Goal: Check status: Check status

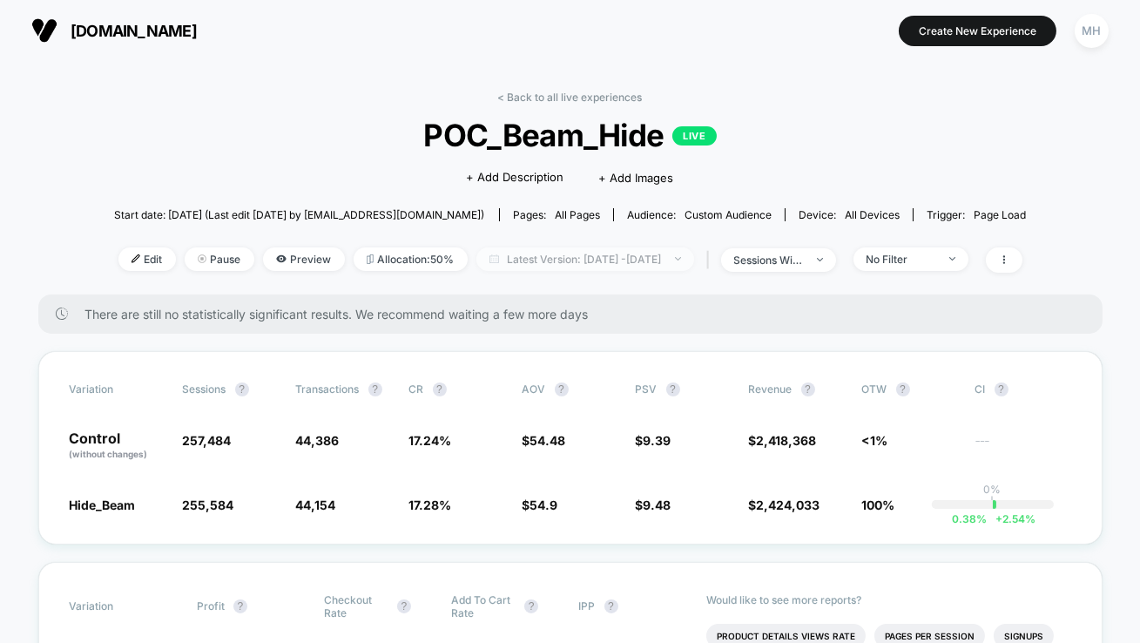
click at [504, 255] on span "Latest Version: [DATE] - [DATE]" at bounding box center [586, 259] width 218 height 24
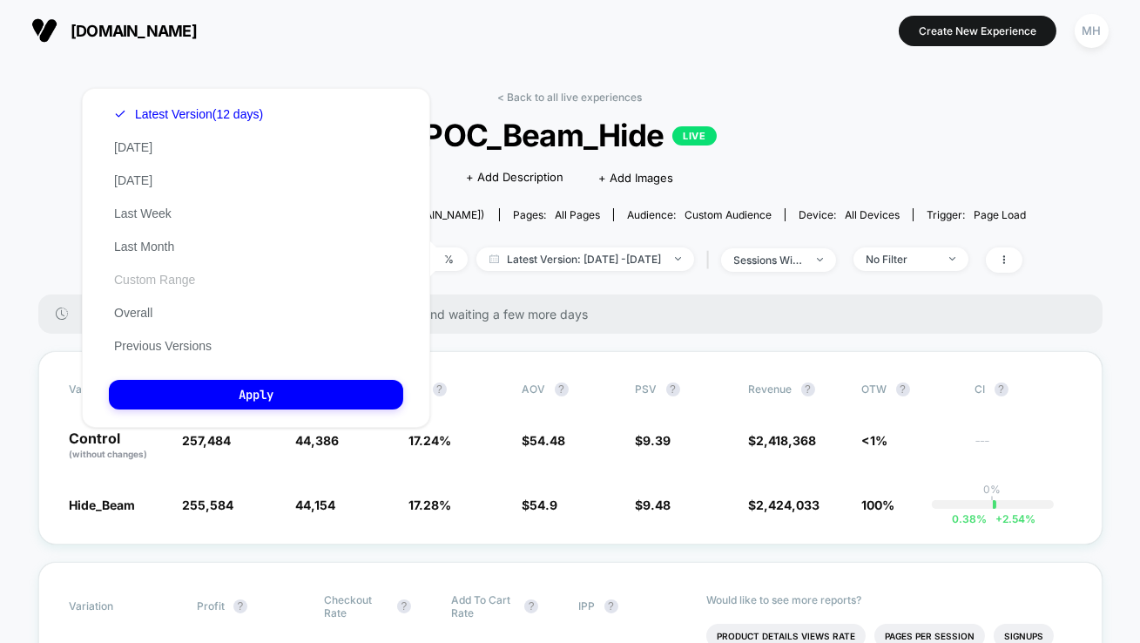
click at [166, 279] on button "Custom Range" at bounding box center [154, 280] width 91 height 16
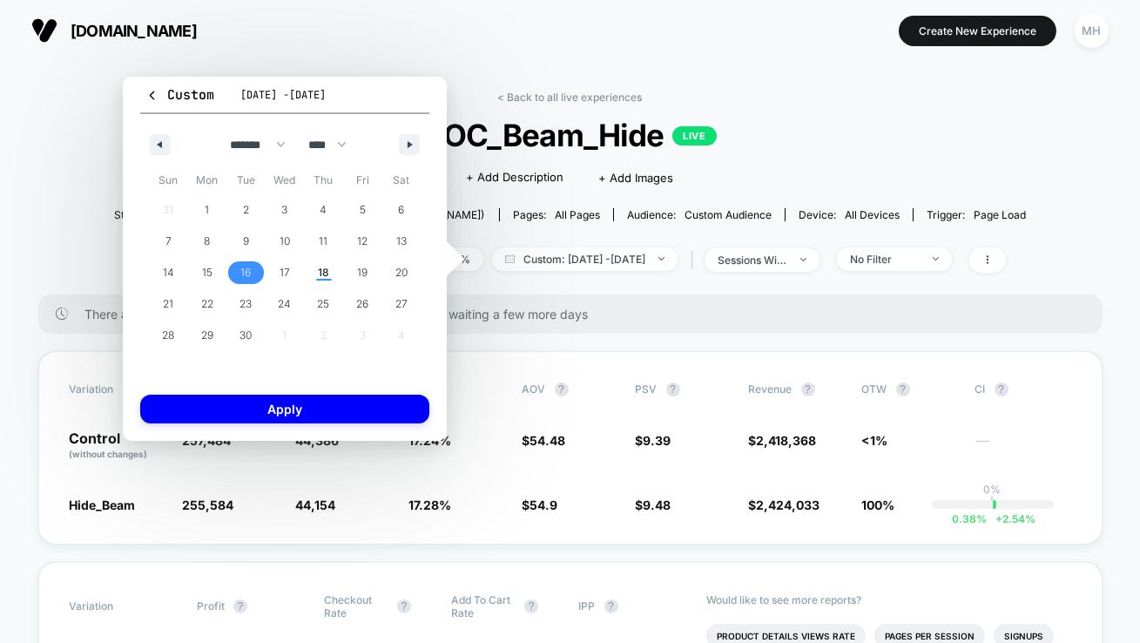
click at [236, 272] on span "16" at bounding box center [246, 272] width 39 height 23
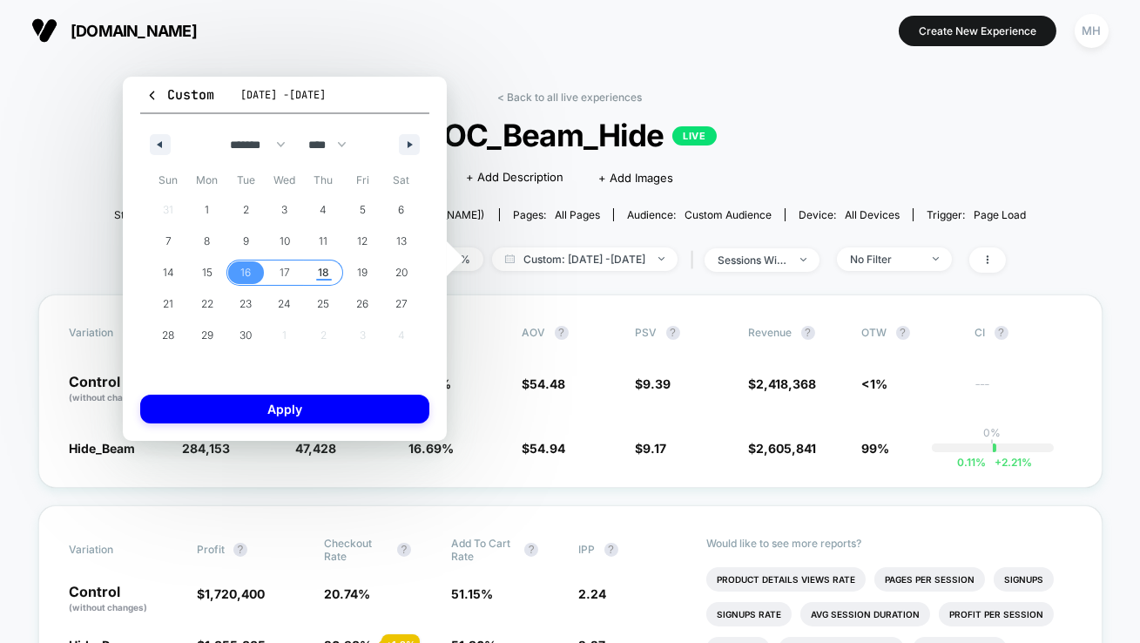
click at [314, 268] on span "18" at bounding box center [323, 272] width 39 height 23
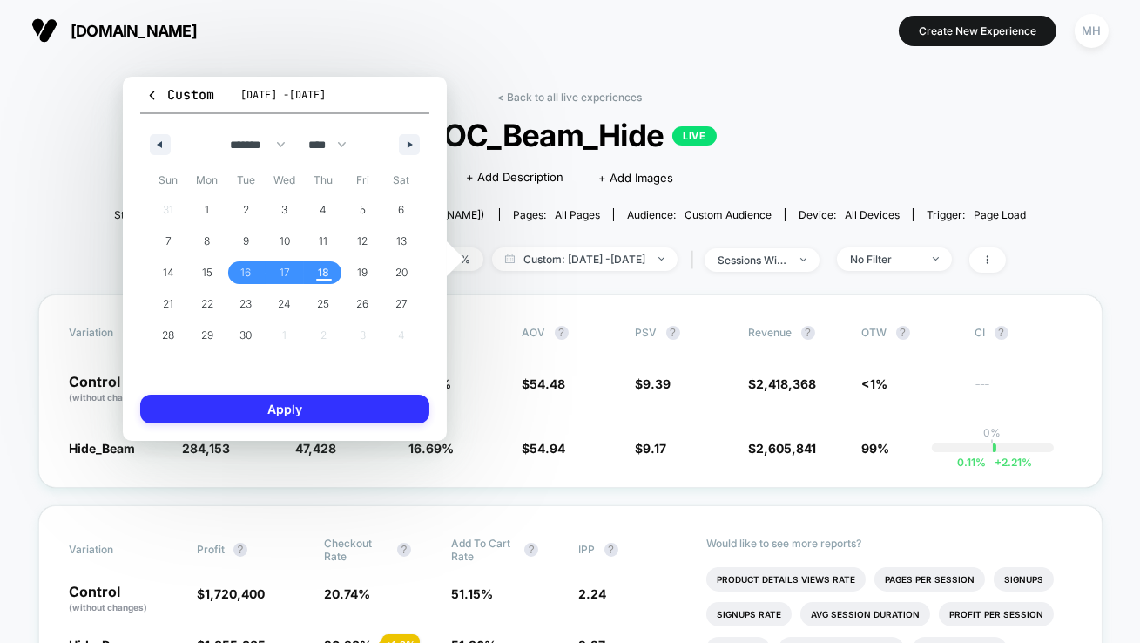
click at [342, 419] on button "Apply" at bounding box center [284, 409] width 289 height 29
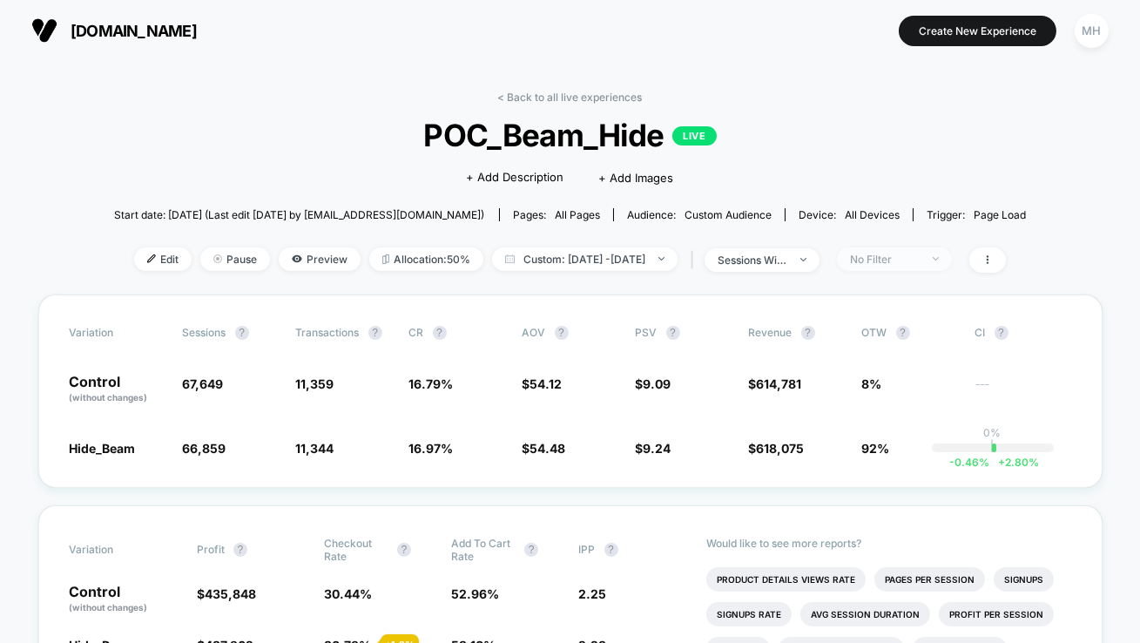
click at [930, 249] on span "No Filter" at bounding box center [894, 259] width 115 height 24
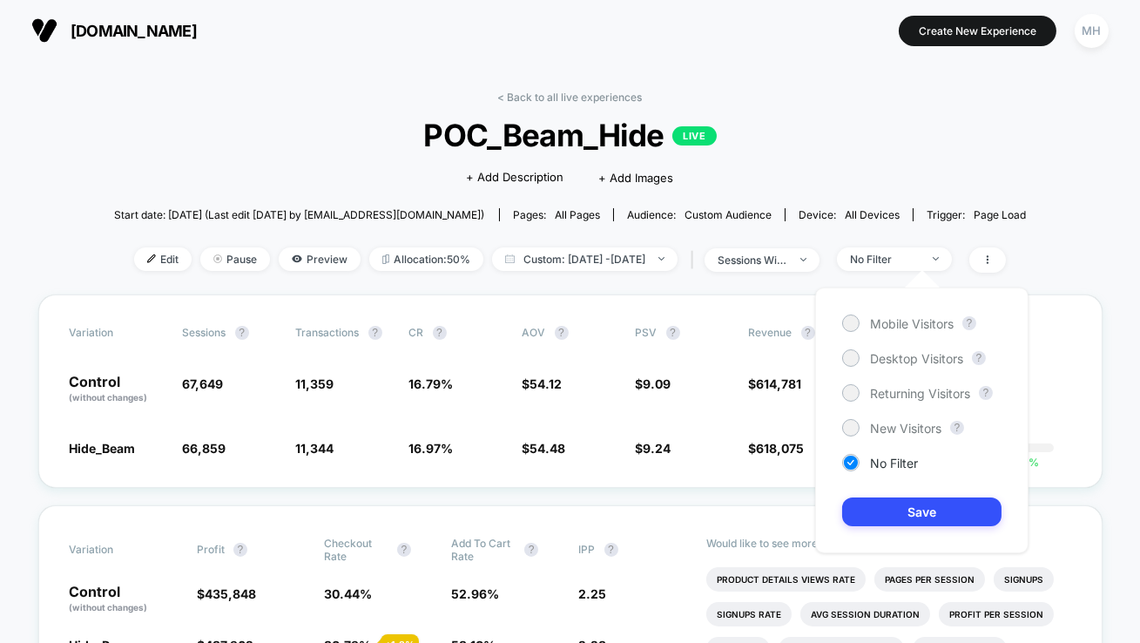
click at [850, 347] on div "Mobile Visitors ? Desktop Visitors ? Returning Visitors ? New Visitors ? No Fil…" at bounding box center [921, 420] width 213 height 266
click at [850, 362] on div at bounding box center [850, 357] width 13 height 13
click at [870, 505] on button "Save" at bounding box center [921, 511] width 159 height 29
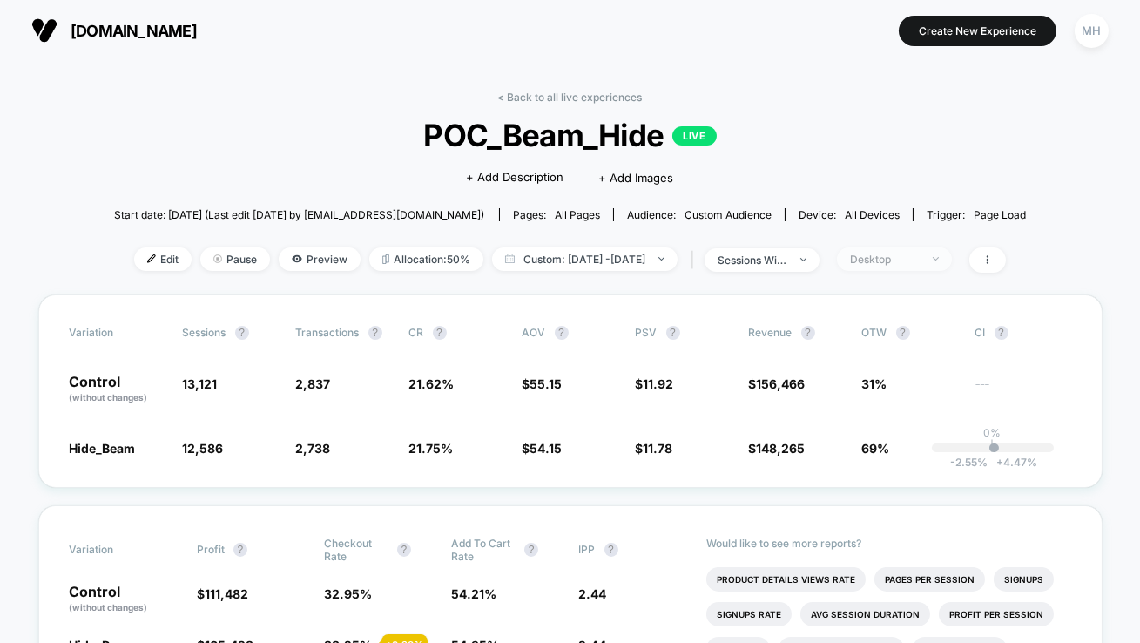
click at [917, 260] on div "Desktop" at bounding box center [885, 259] width 70 height 13
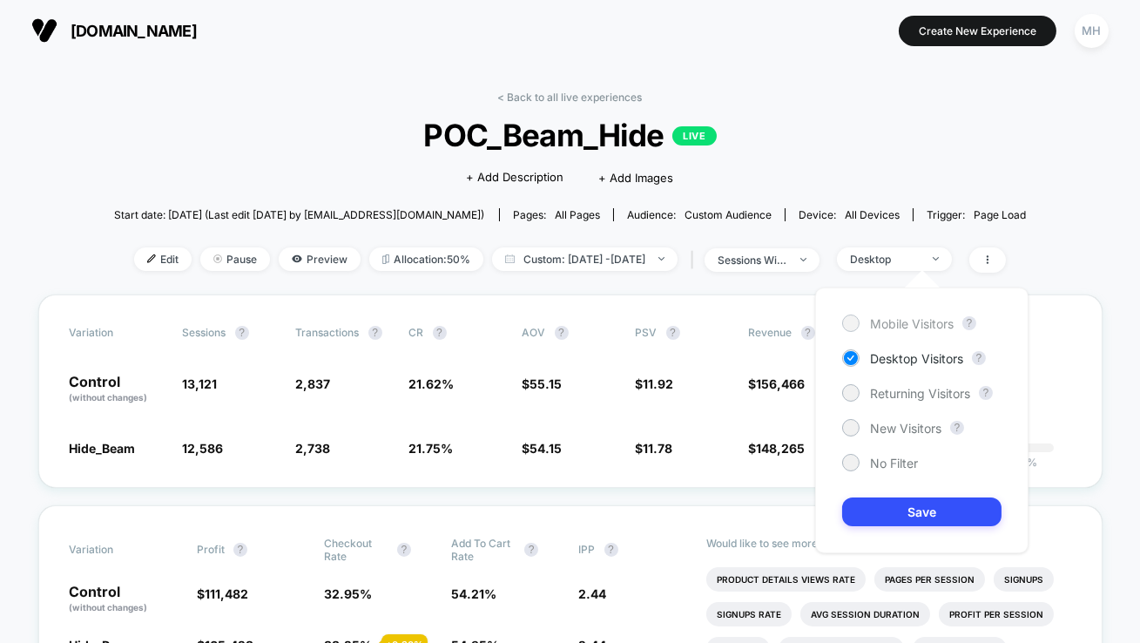
click at [851, 325] on div at bounding box center [850, 322] width 13 height 13
click at [920, 523] on button "Save" at bounding box center [921, 511] width 159 height 29
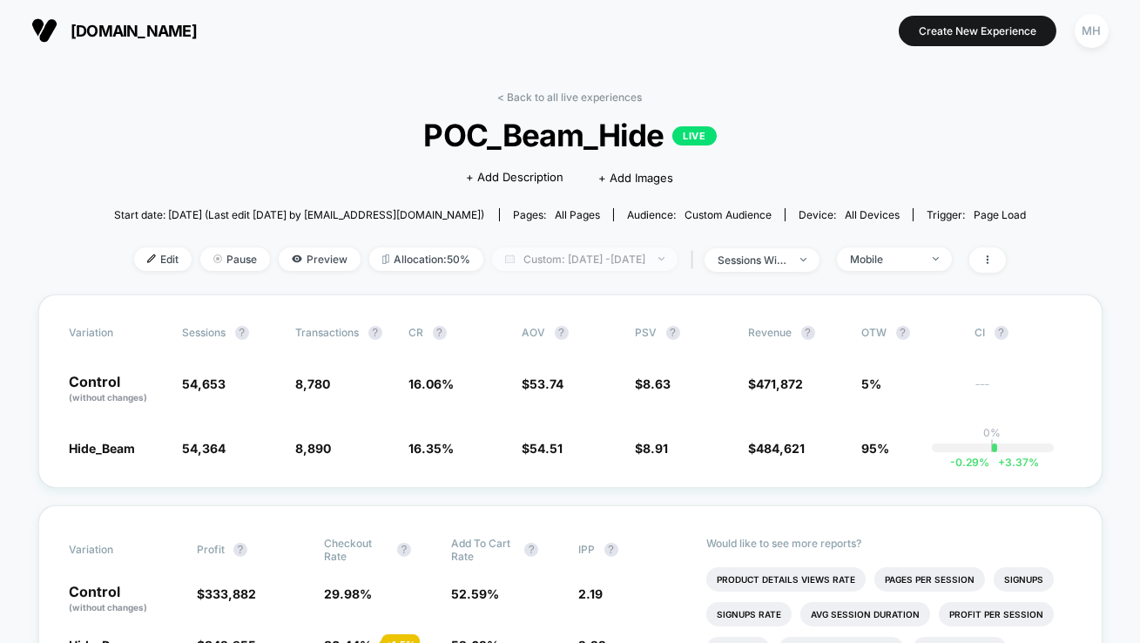
click at [652, 257] on span "Custom: [DATE] - [DATE]" at bounding box center [585, 259] width 186 height 24
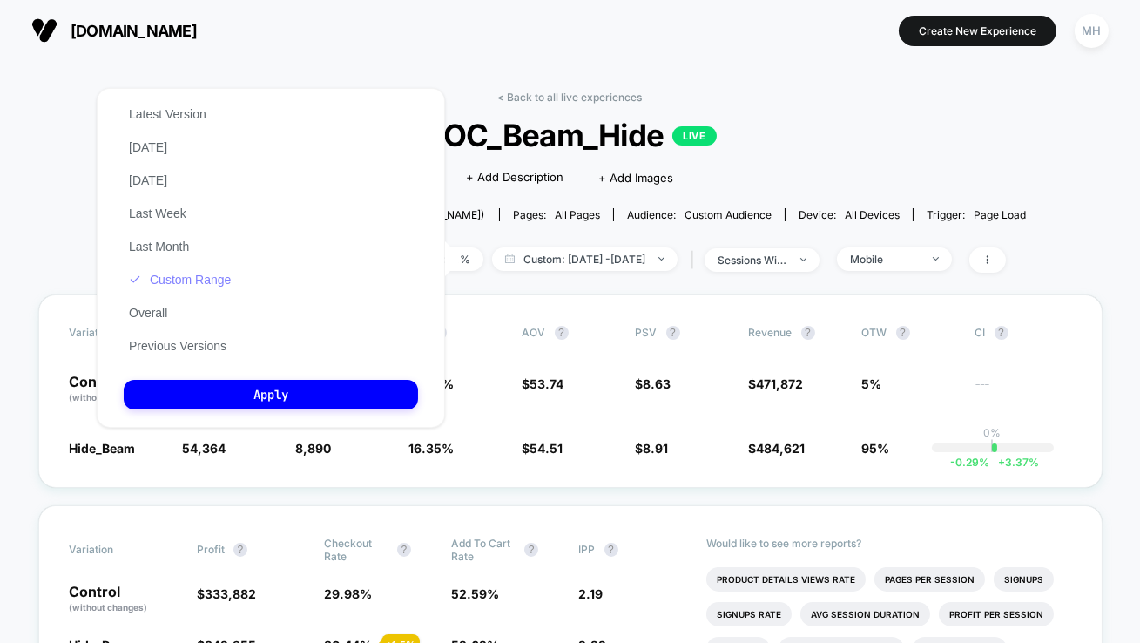
click at [197, 280] on button "Custom Range" at bounding box center [180, 280] width 112 height 16
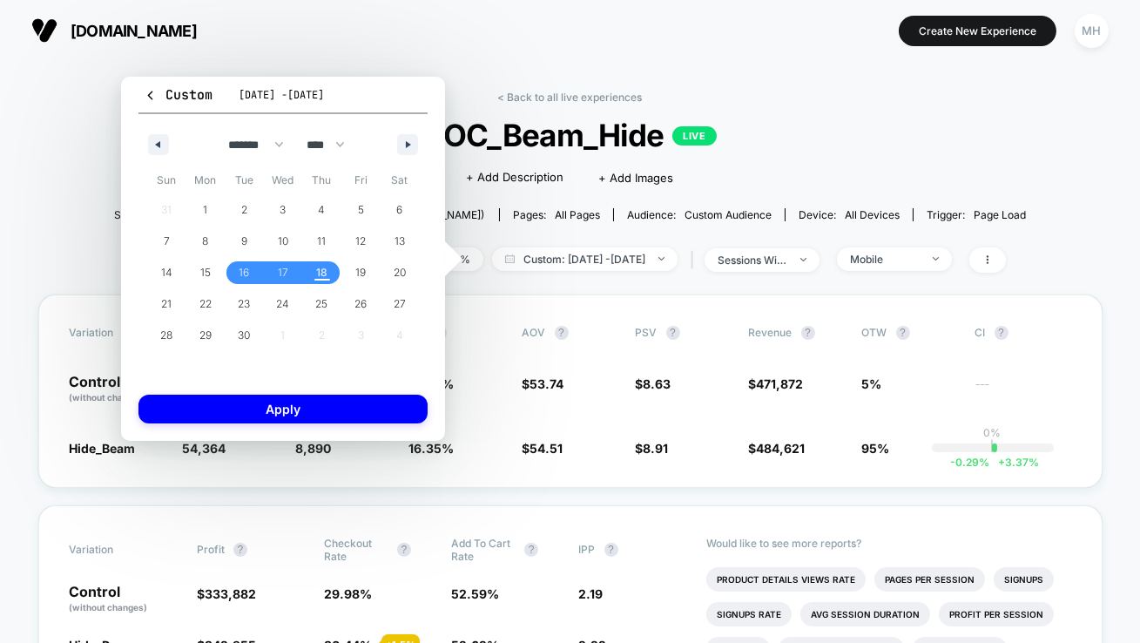
click at [808, 141] on span "POC_Beam_Hide LIVE" at bounding box center [570, 135] width 822 height 37
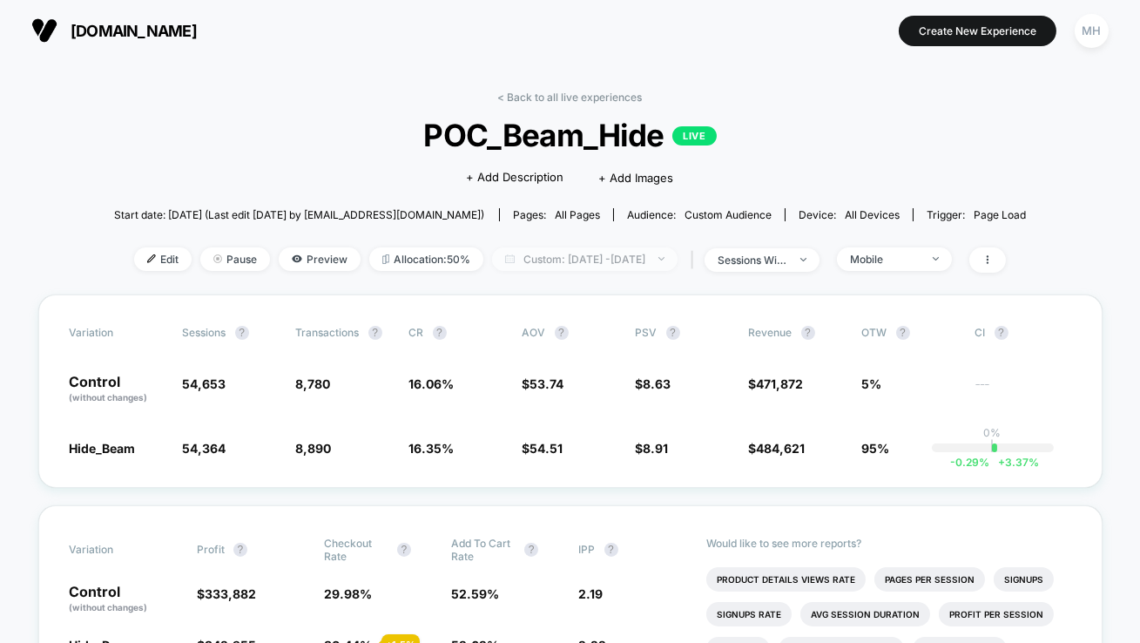
click at [658, 266] on span "Custom: [DATE] - [DATE]" at bounding box center [585, 259] width 186 height 24
select select "*"
select select "****"
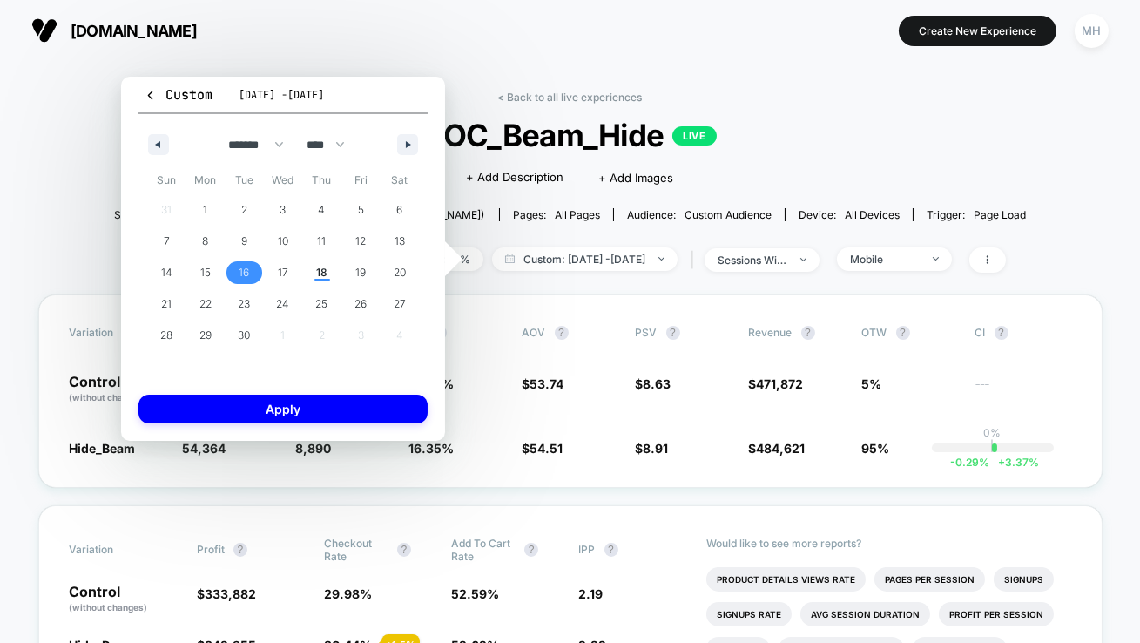
click at [237, 267] on span "16" at bounding box center [244, 272] width 39 height 23
click at [227, 240] on span "9" at bounding box center [244, 241] width 39 height 23
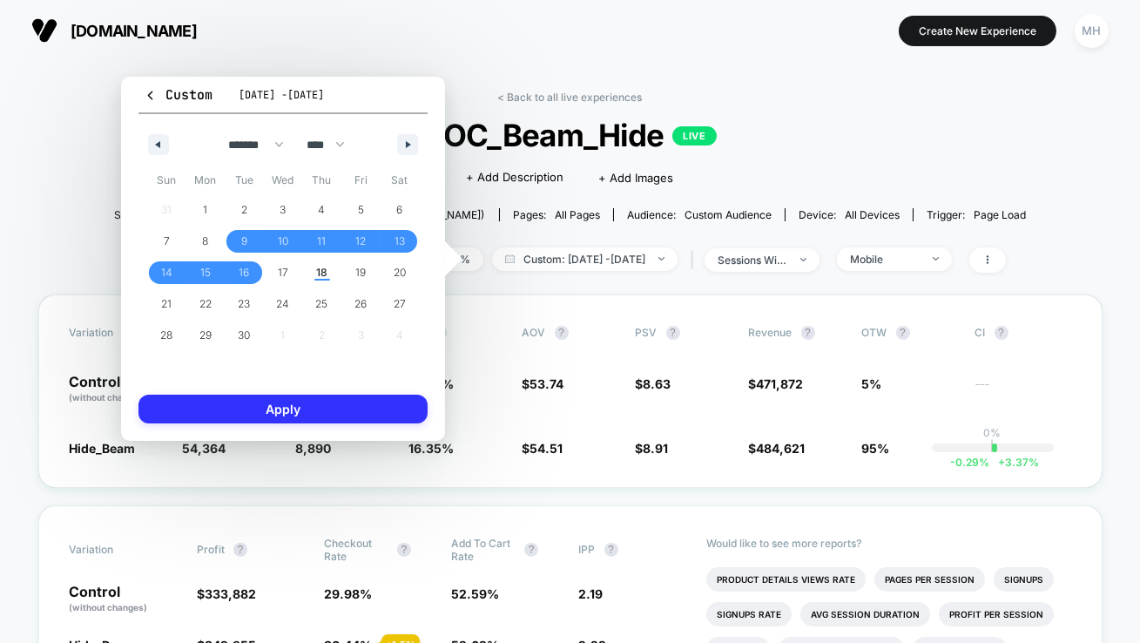
click at [309, 402] on button "Apply" at bounding box center [283, 409] width 289 height 29
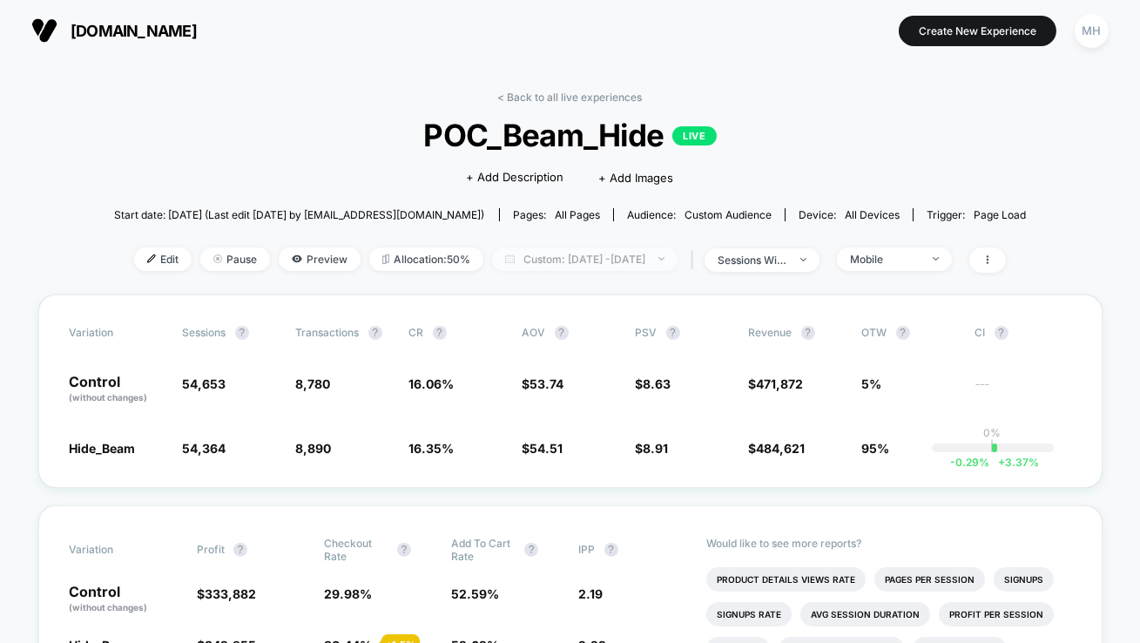
click at [646, 259] on span "Custom: [DATE] - [DATE]" at bounding box center [585, 259] width 186 height 24
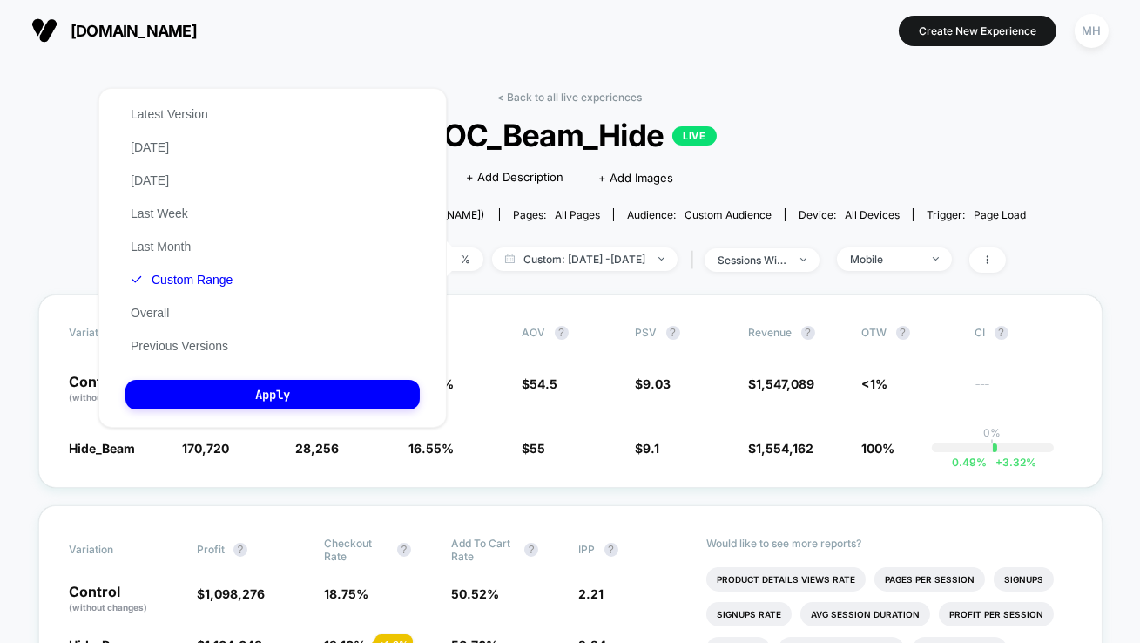
click at [814, 247] on div "| sessions with impression" at bounding box center [752, 259] width 133 height 25
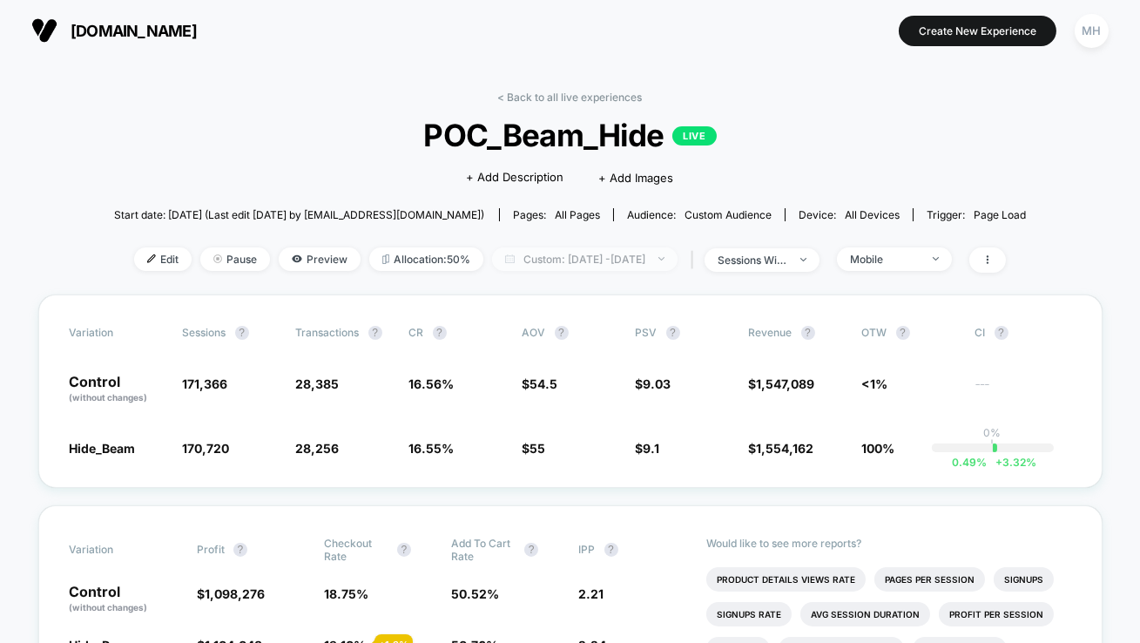
click at [663, 258] on span "Custom: [DATE] - [DATE]" at bounding box center [585, 259] width 186 height 24
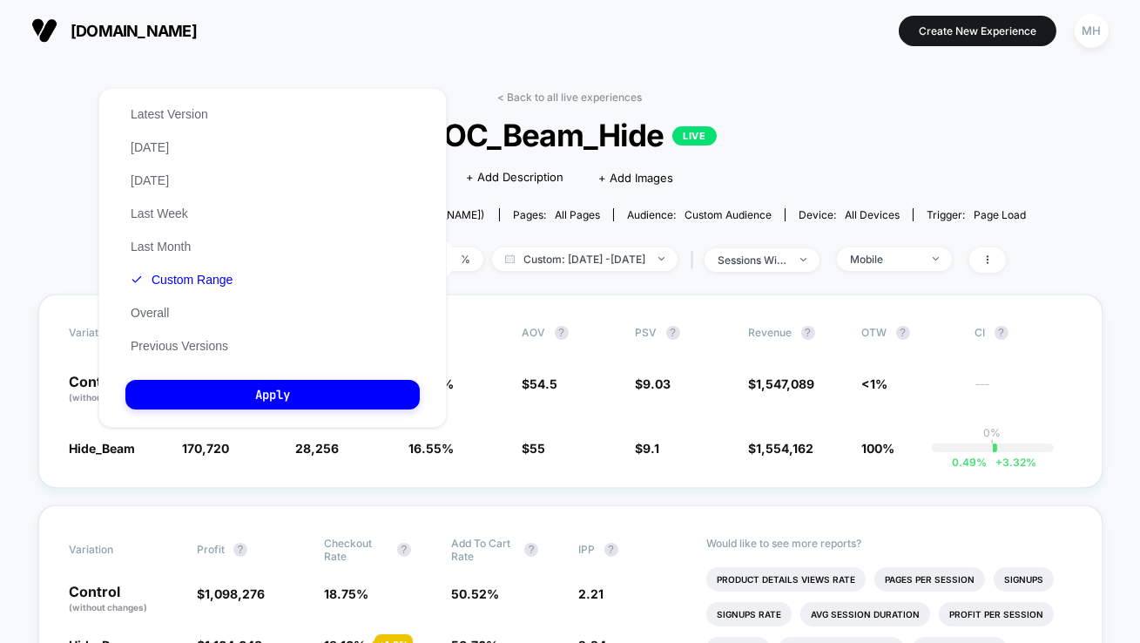
click at [792, 147] on span "POC_Beam_Hide LIVE" at bounding box center [570, 135] width 822 height 37
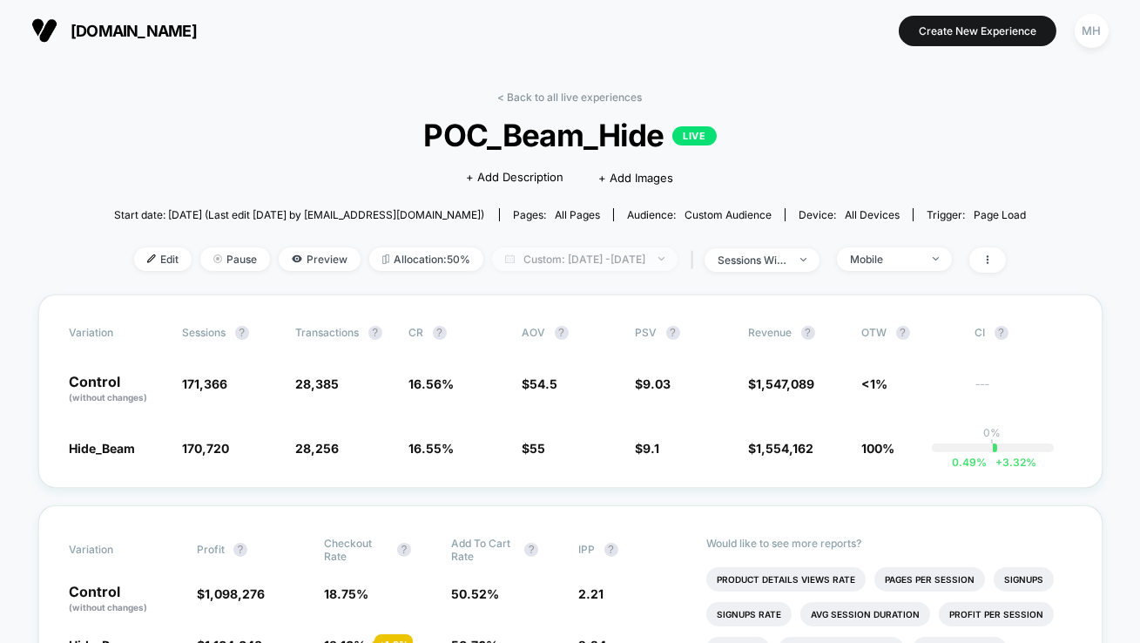
click at [671, 250] on span "Custom: [DATE] - [DATE]" at bounding box center [585, 259] width 186 height 24
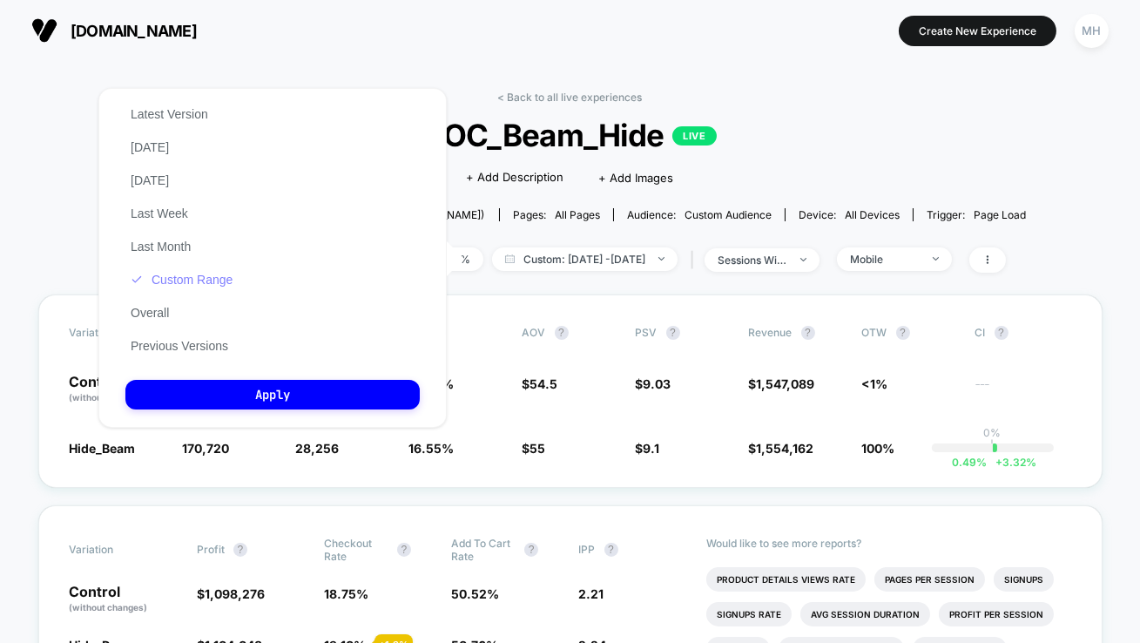
click at [220, 281] on button "Custom Range" at bounding box center [181, 280] width 112 height 16
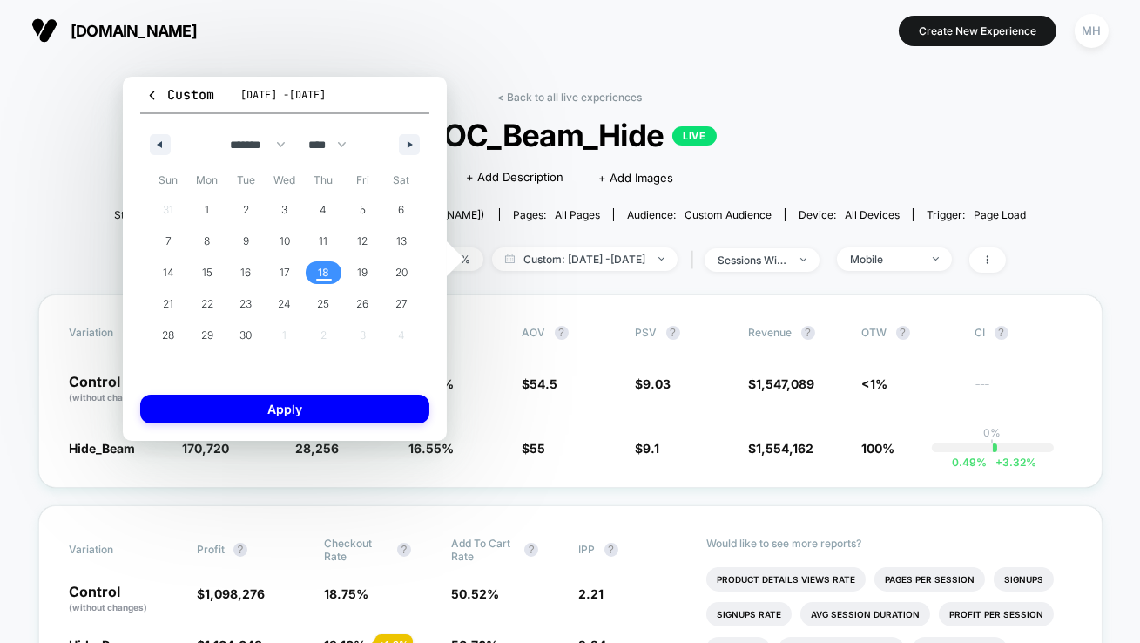
click at [334, 274] on span "18" at bounding box center [323, 272] width 39 height 23
click at [322, 268] on span "18" at bounding box center [323, 272] width 11 height 31
click at [325, 403] on button "Apply" at bounding box center [284, 409] width 289 height 29
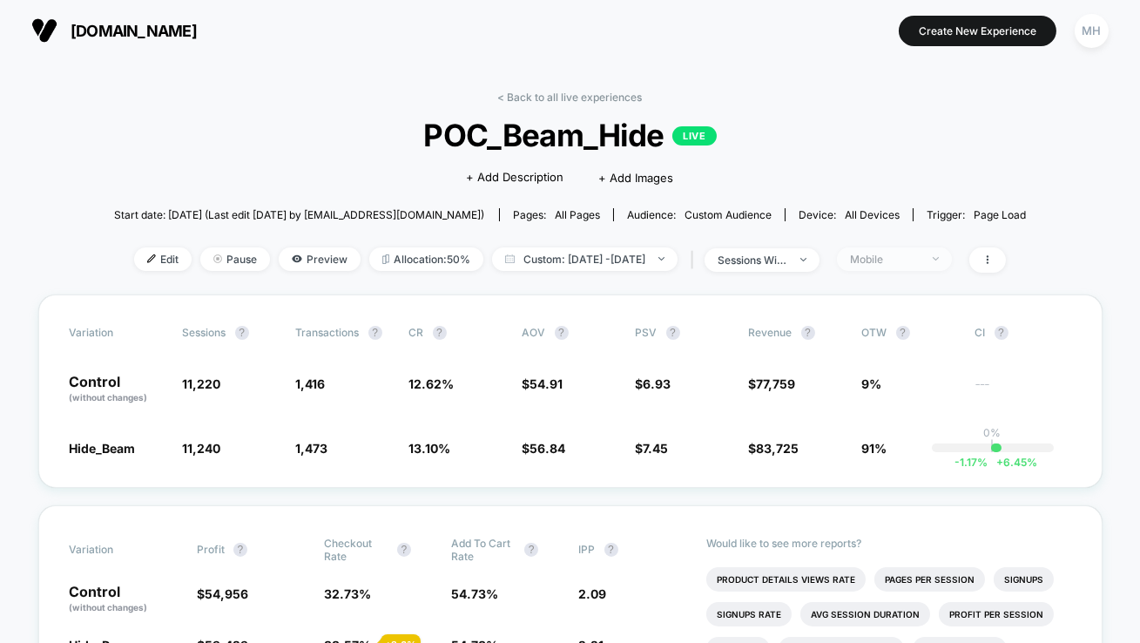
click at [943, 251] on span "Mobile" at bounding box center [894, 259] width 115 height 24
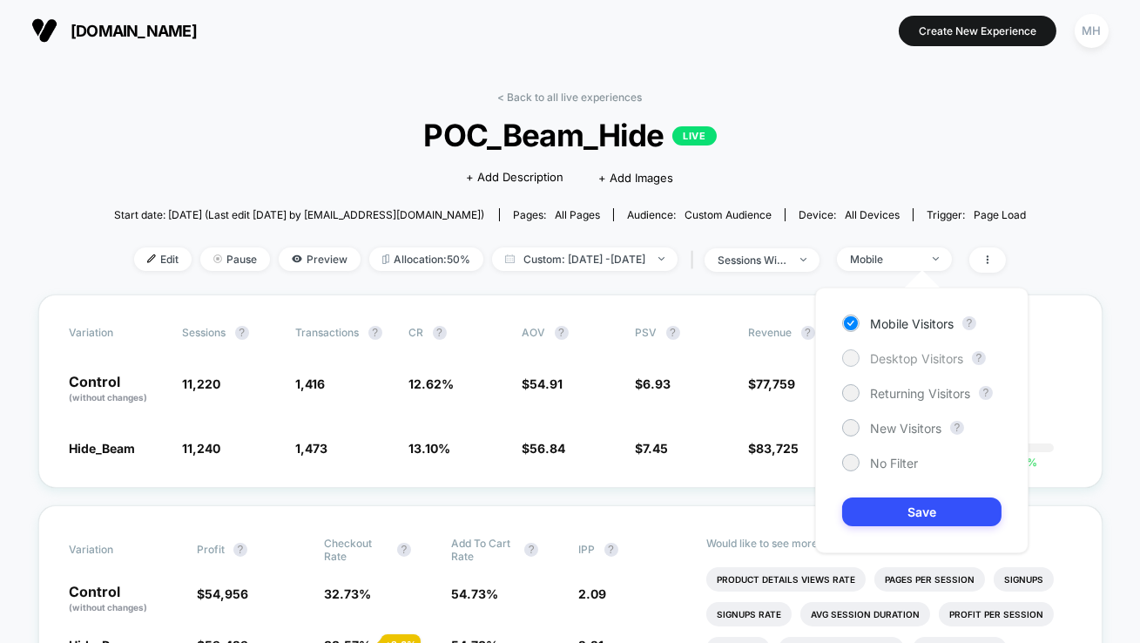
click at [874, 358] on span "Desktop Visitors" at bounding box center [916, 358] width 93 height 15
click at [879, 513] on button "Save" at bounding box center [921, 511] width 159 height 29
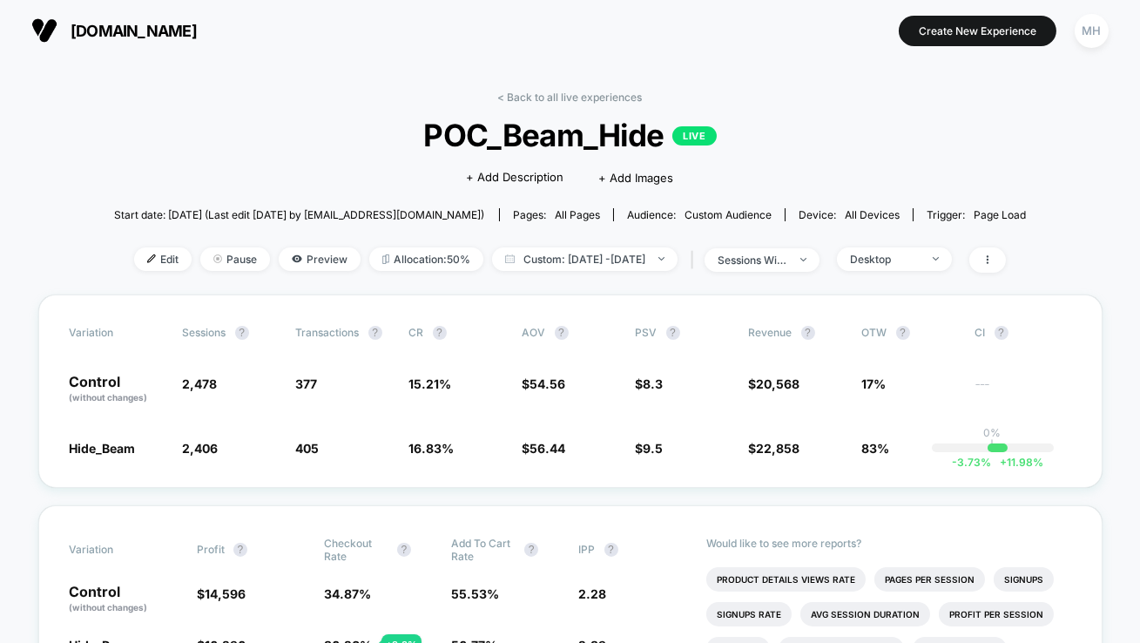
click at [360, 147] on span "POC_Beam_Hide LIVE" at bounding box center [570, 135] width 822 height 37
click at [930, 267] on span "Desktop" at bounding box center [894, 259] width 115 height 24
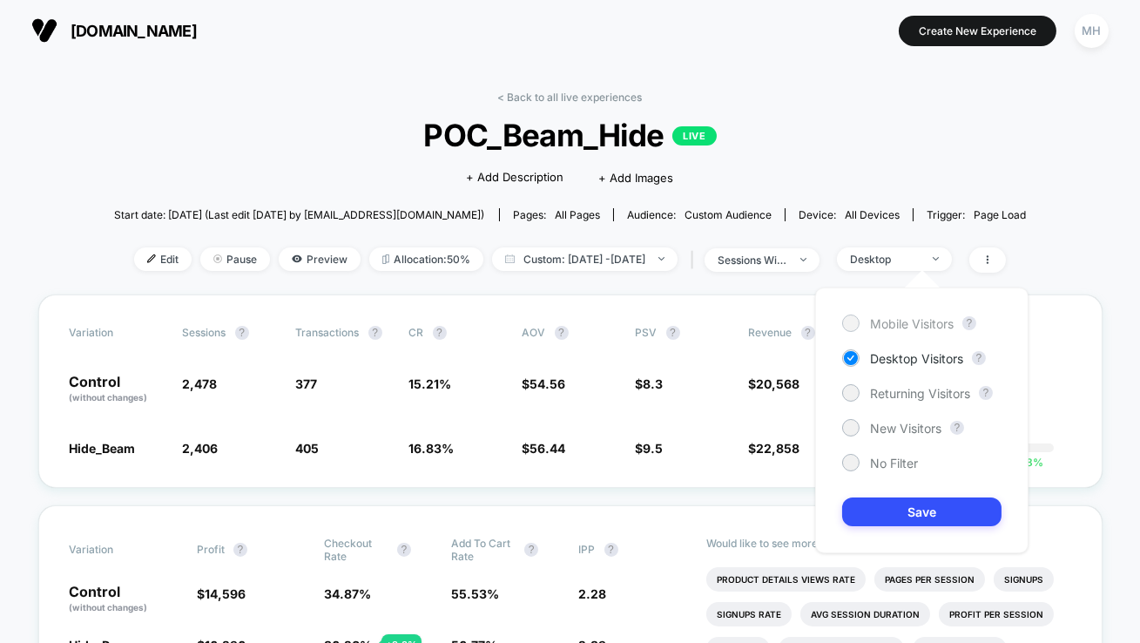
click at [868, 321] on div "Mobile Visitors" at bounding box center [898, 322] width 112 height 17
click at [890, 522] on button "Save" at bounding box center [921, 511] width 159 height 29
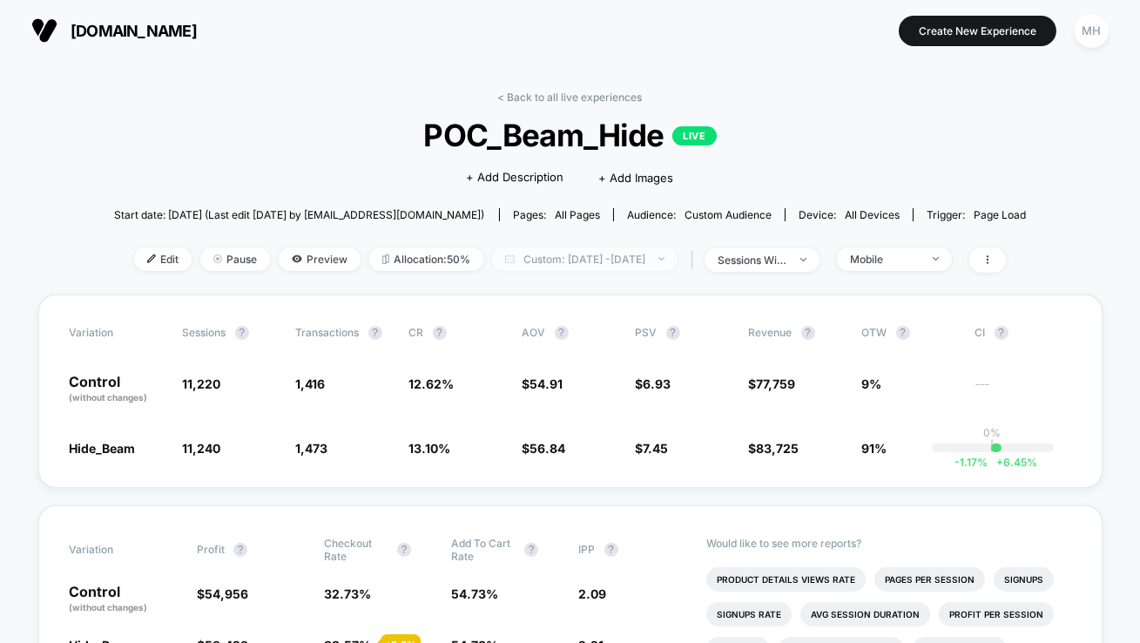
click at [529, 250] on span "Custom: [DATE] - [DATE]" at bounding box center [585, 259] width 186 height 24
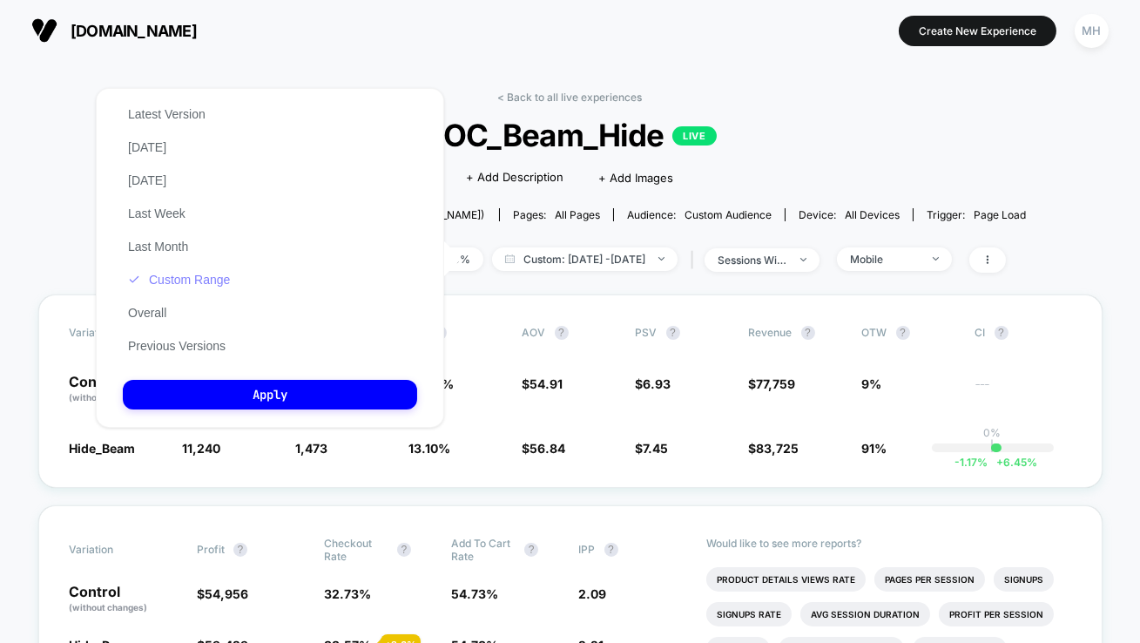
click at [179, 279] on button "Custom Range" at bounding box center [179, 280] width 112 height 16
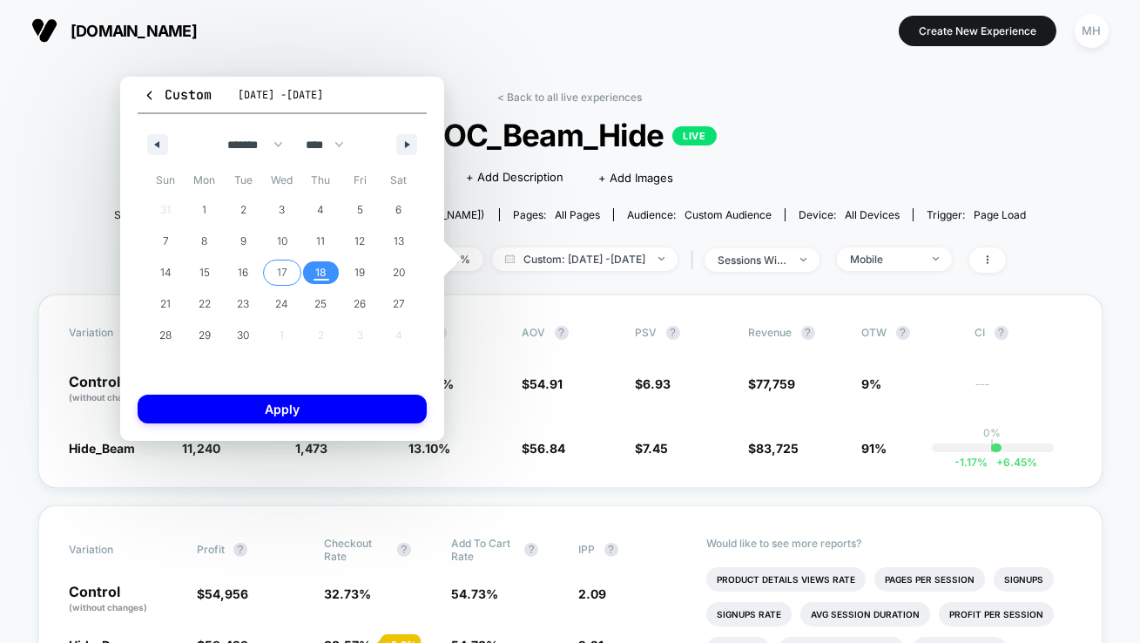
click at [279, 264] on span "17" at bounding box center [282, 272] width 10 height 31
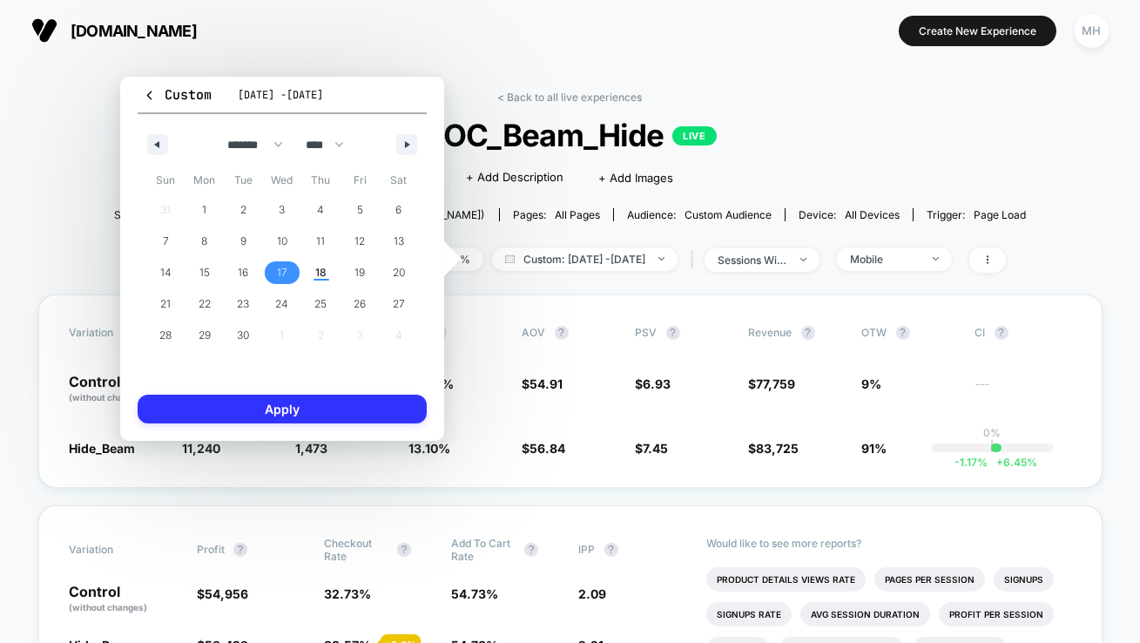
click at [342, 405] on button "Apply" at bounding box center [282, 409] width 289 height 29
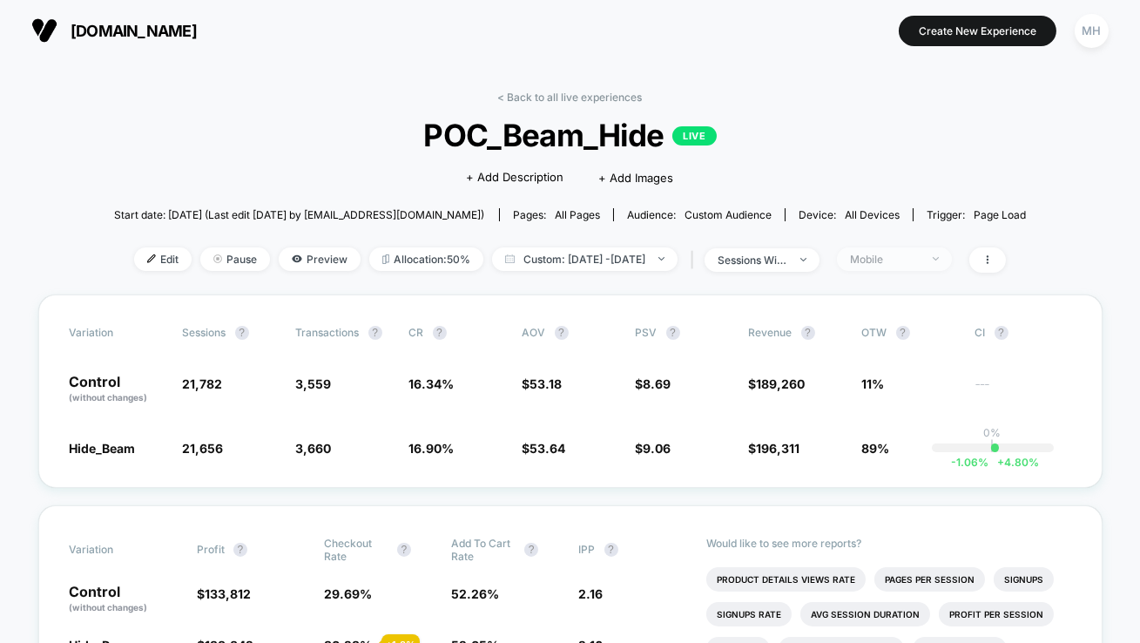
click at [917, 247] on span "Mobile" at bounding box center [894, 259] width 115 height 24
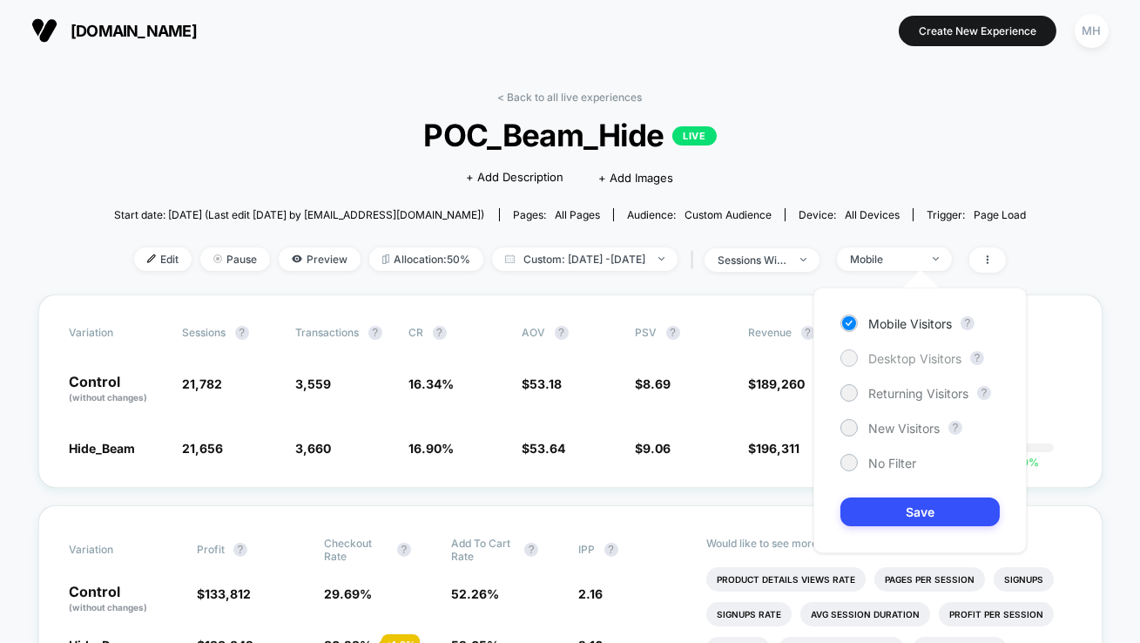
click at [863, 354] on div "Desktop Visitors" at bounding box center [901, 357] width 121 height 17
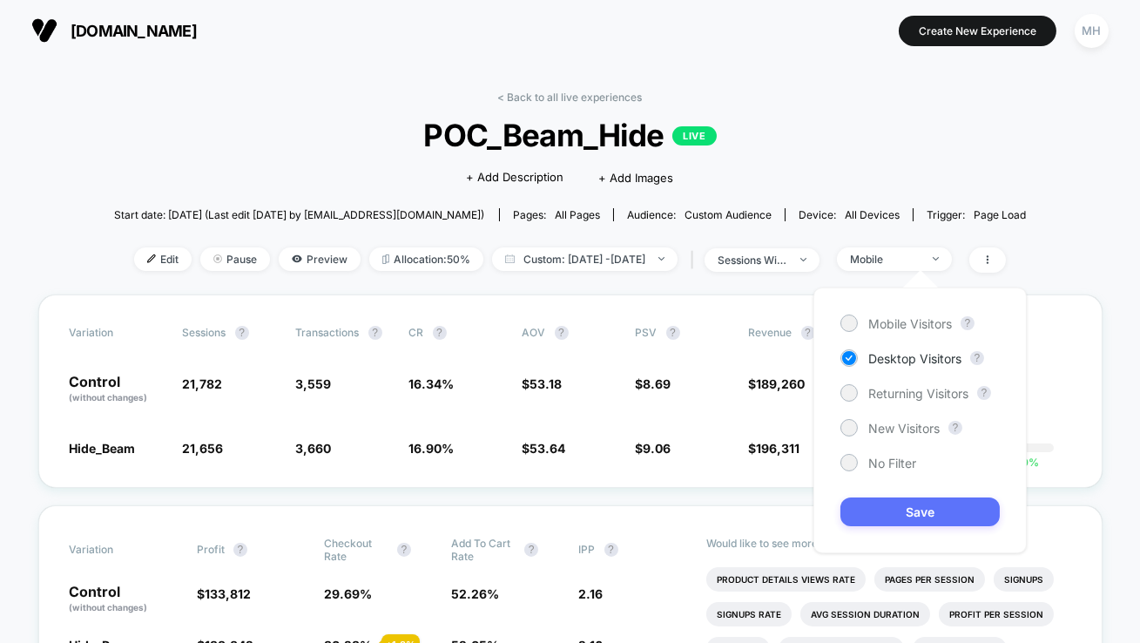
click at [877, 522] on button "Save" at bounding box center [920, 511] width 159 height 29
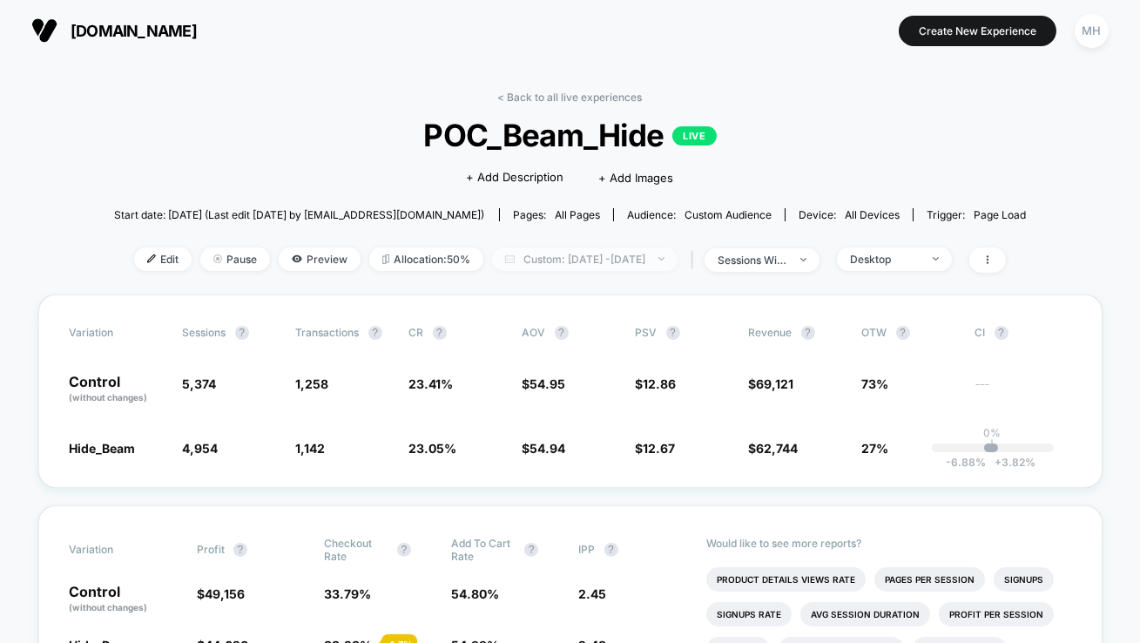
click at [581, 255] on span "Custom: [DATE] - [DATE]" at bounding box center [585, 259] width 186 height 24
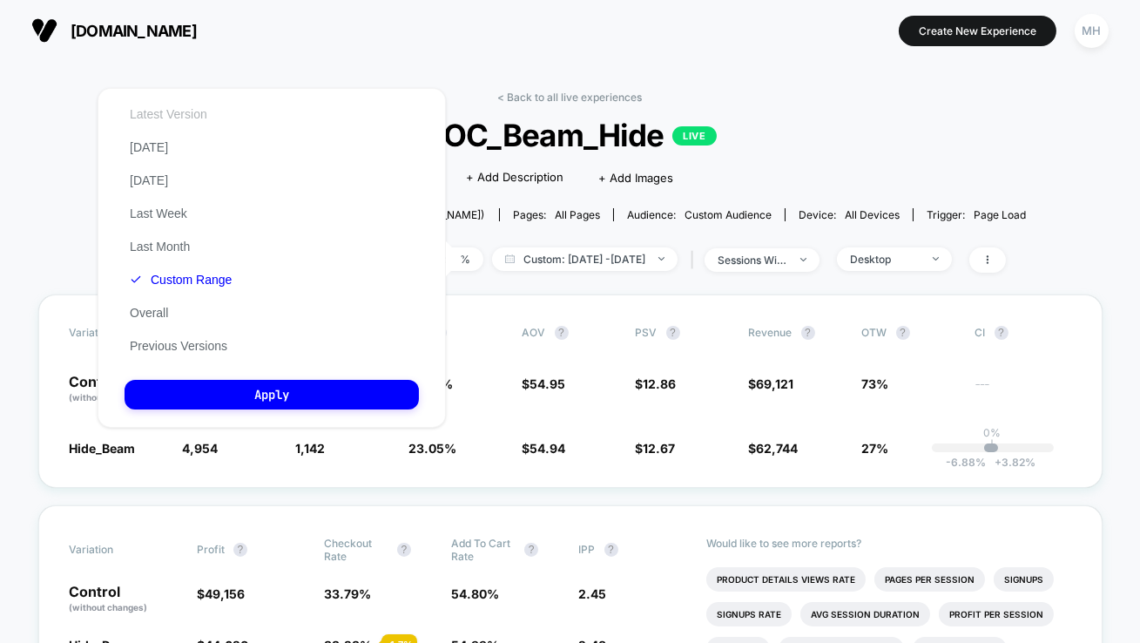
click at [187, 106] on button "Latest Version" at bounding box center [169, 114] width 88 height 16
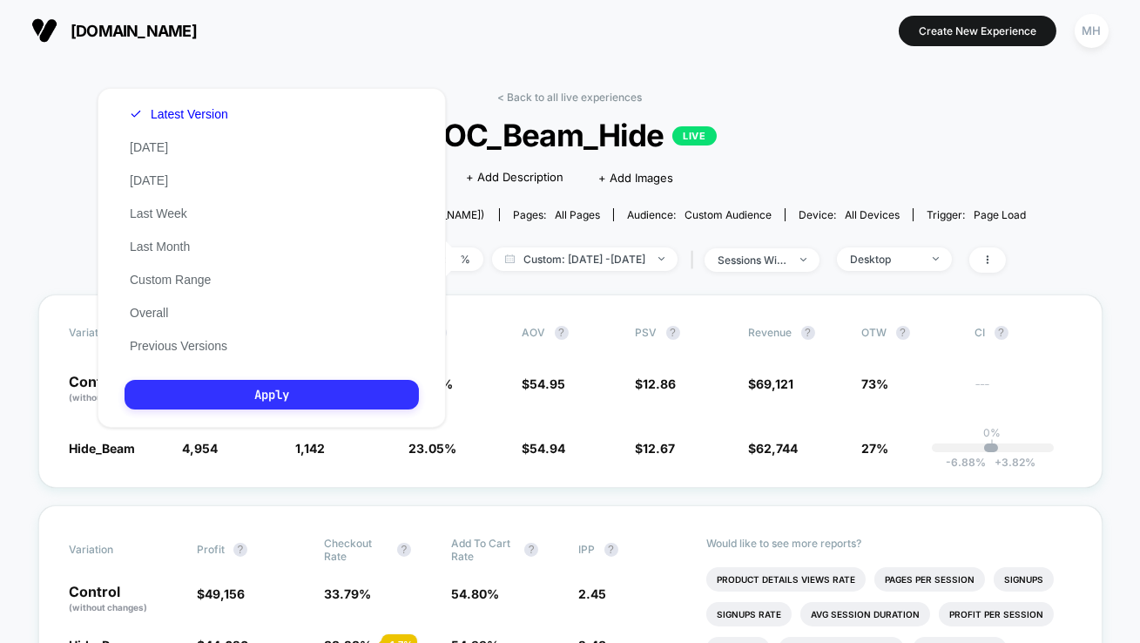
click at [247, 389] on button "Apply" at bounding box center [272, 395] width 294 height 30
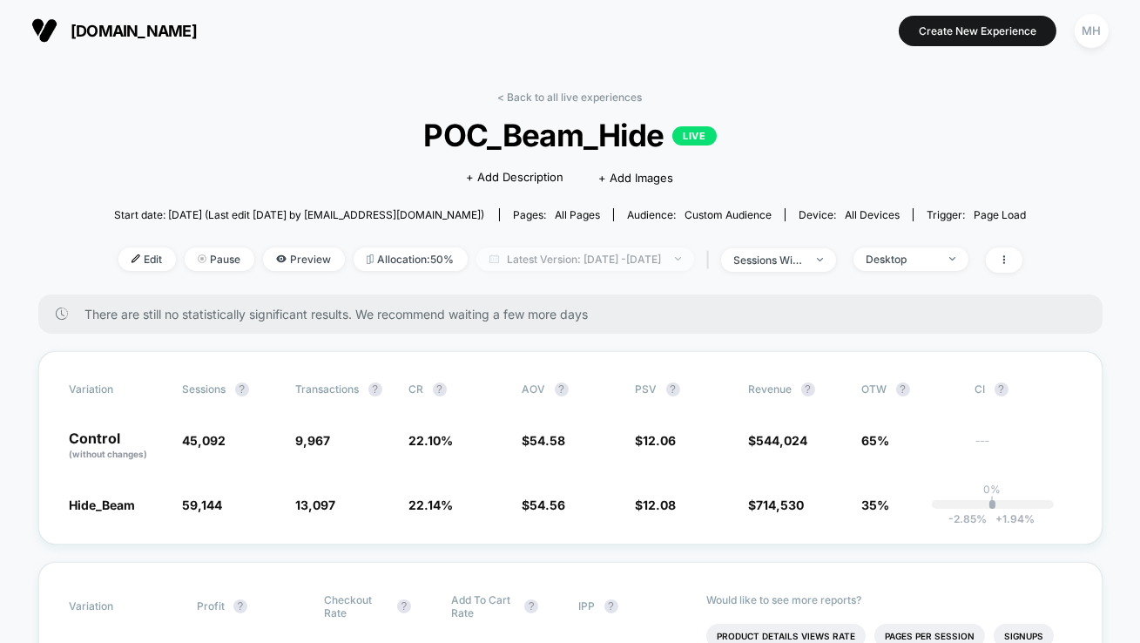
click at [585, 264] on span "Latest Version: [DATE] - [DATE]" at bounding box center [586, 259] width 218 height 24
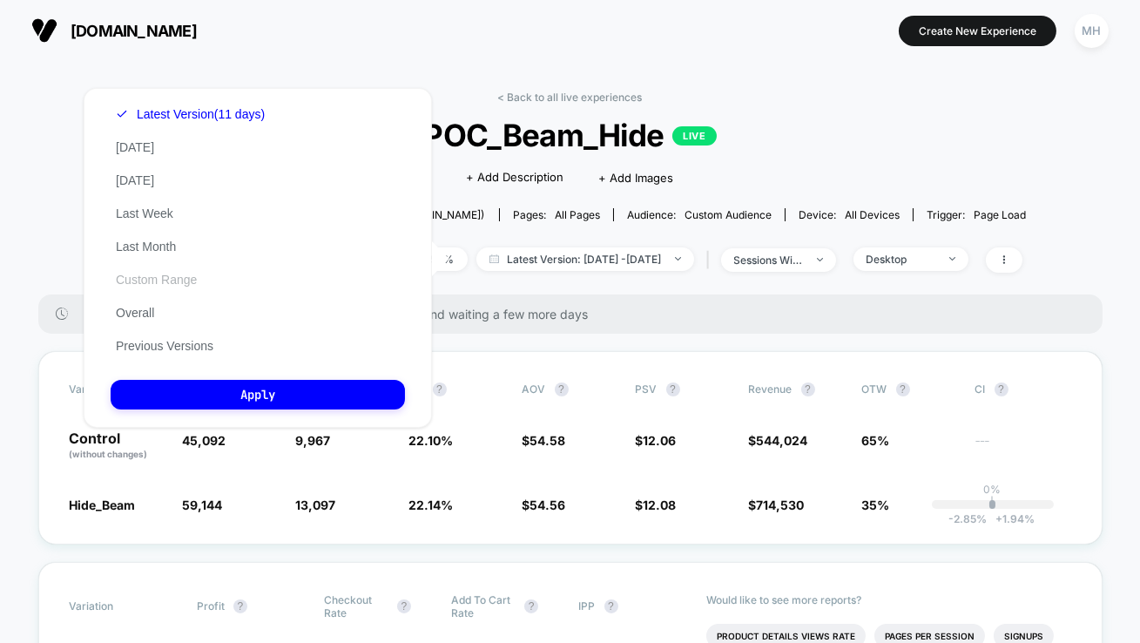
click at [156, 287] on button "Custom Range" at bounding box center [156, 280] width 91 height 16
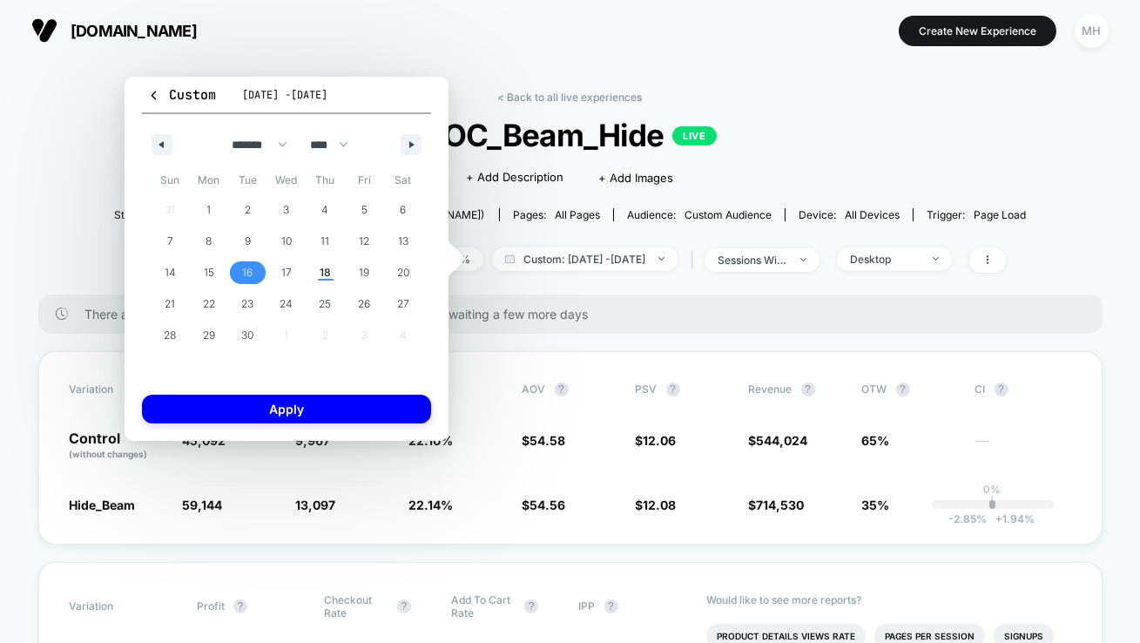
click at [257, 284] on button "16" at bounding box center [247, 272] width 39 height 31
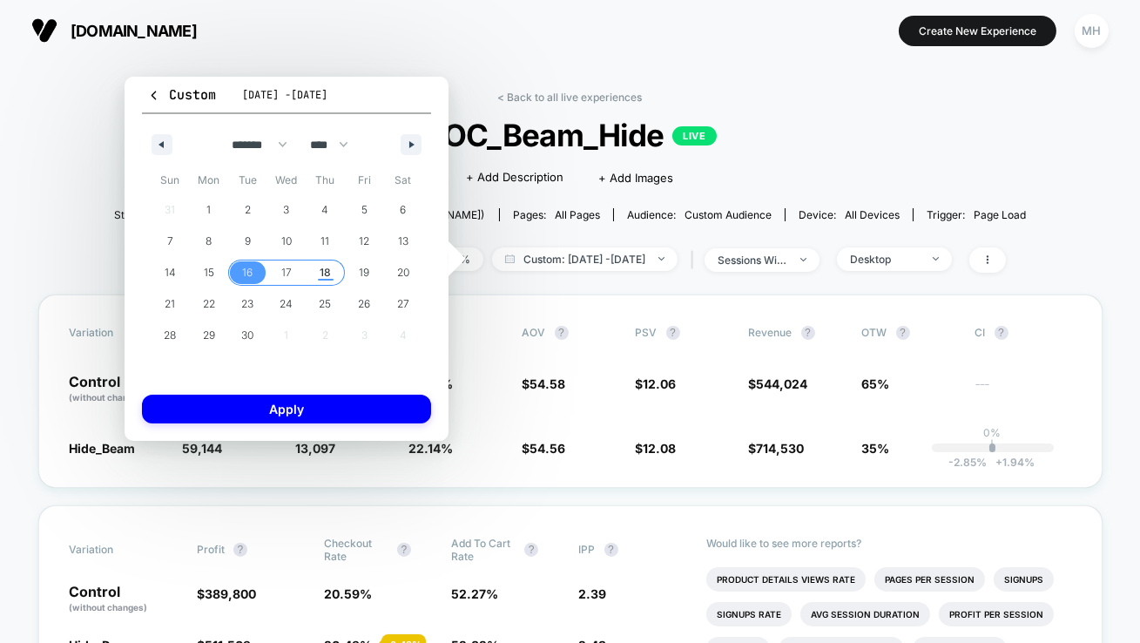
click at [320, 283] on span "18" at bounding box center [325, 272] width 11 height 31
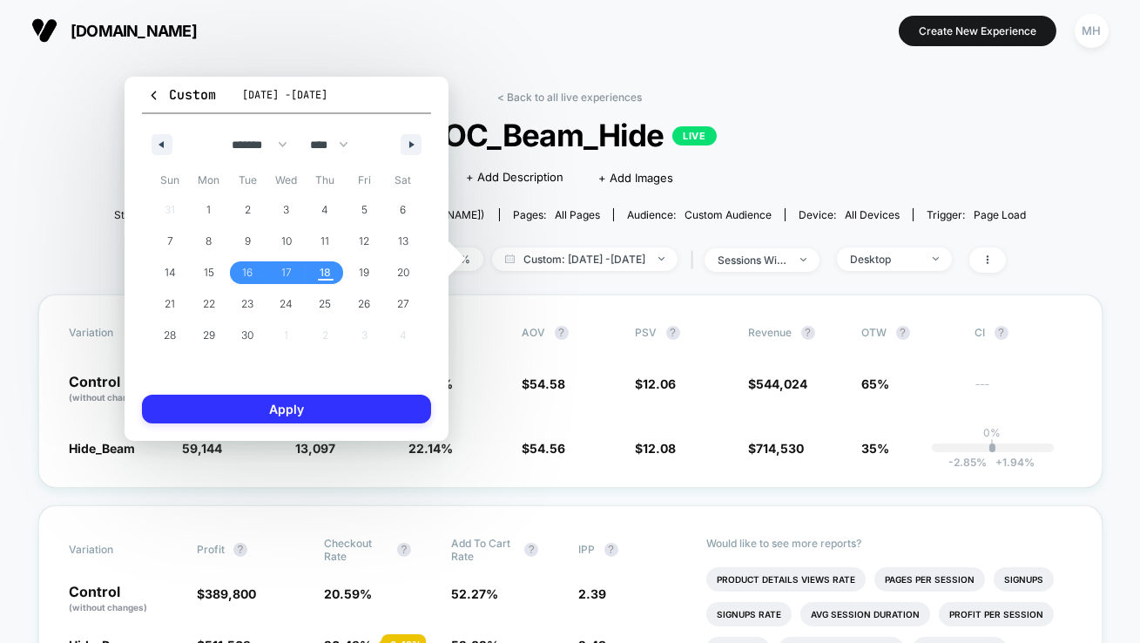
click at [335, 402] on button "Apply" at bounding box center [286, 409] width 289 height 29
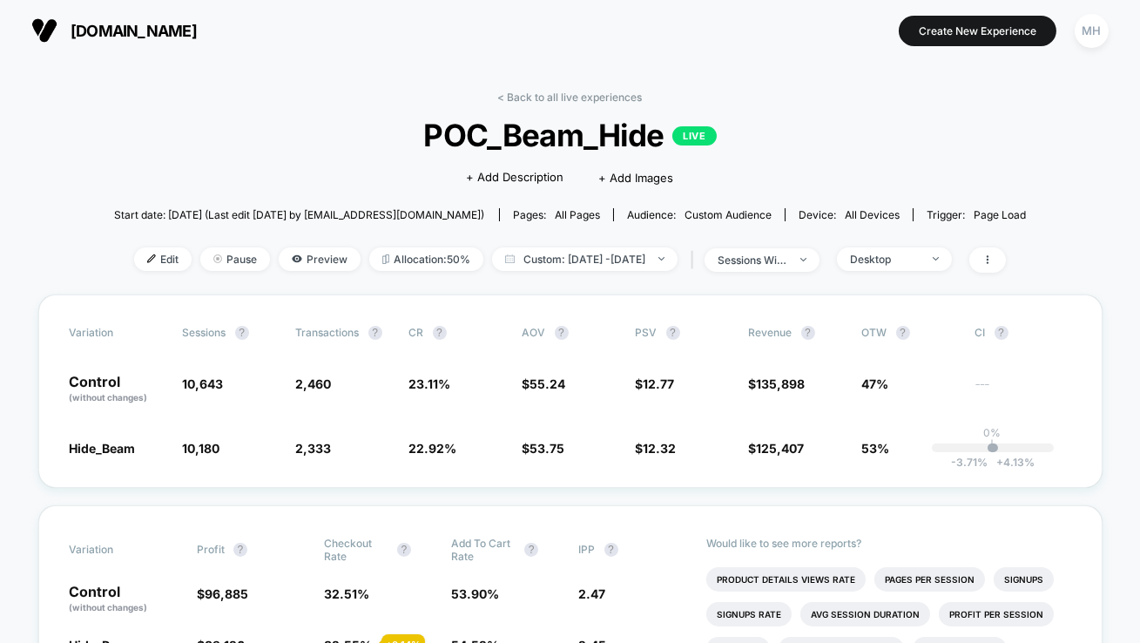
click at [927, 246] on div "< Back to all live experiences POC_Beam_Hide LIVE Click to edit experience deta…" at bounding box center [570, 193] width 913 height 204
click at [917, 253] on div "Desktop" at bounding box center [885, 259] width 70 height 13
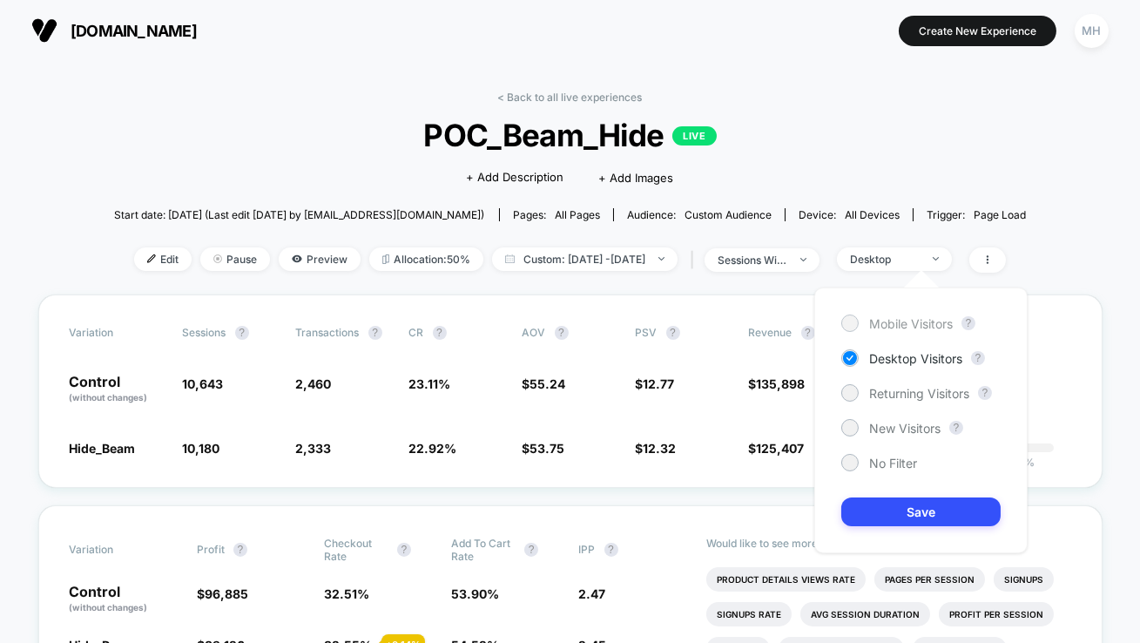
click at [855, 331] on div "Mobile Visitors" at bounding box center [898, 322] width 112 height 17
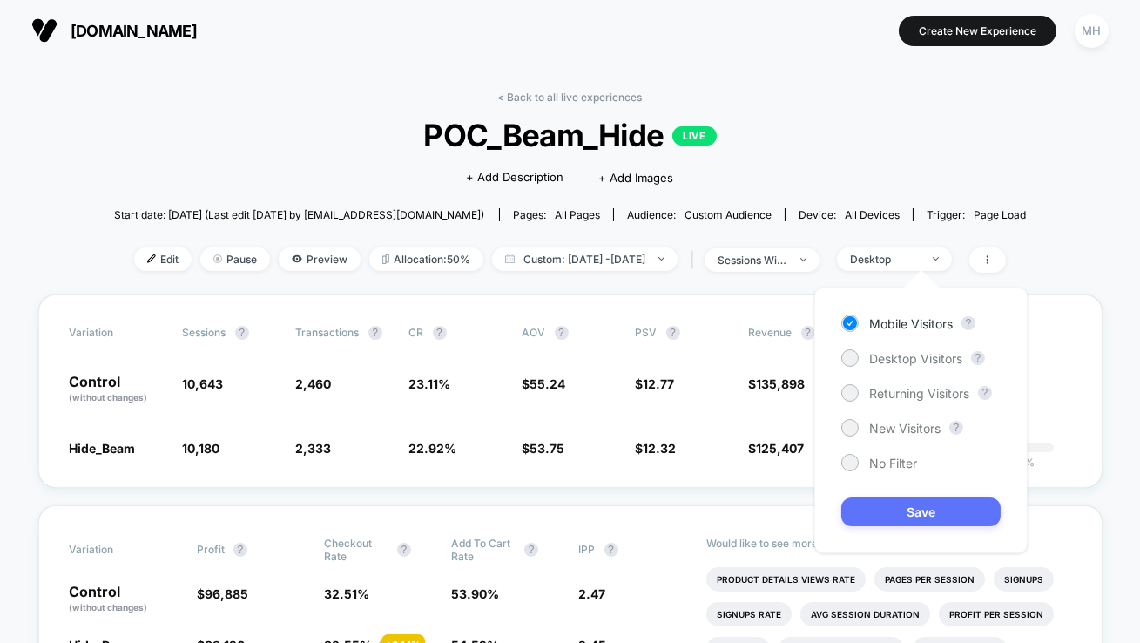
click at [878, 511] on button "Save" at bounding box center [921, 511] width 159 height 29
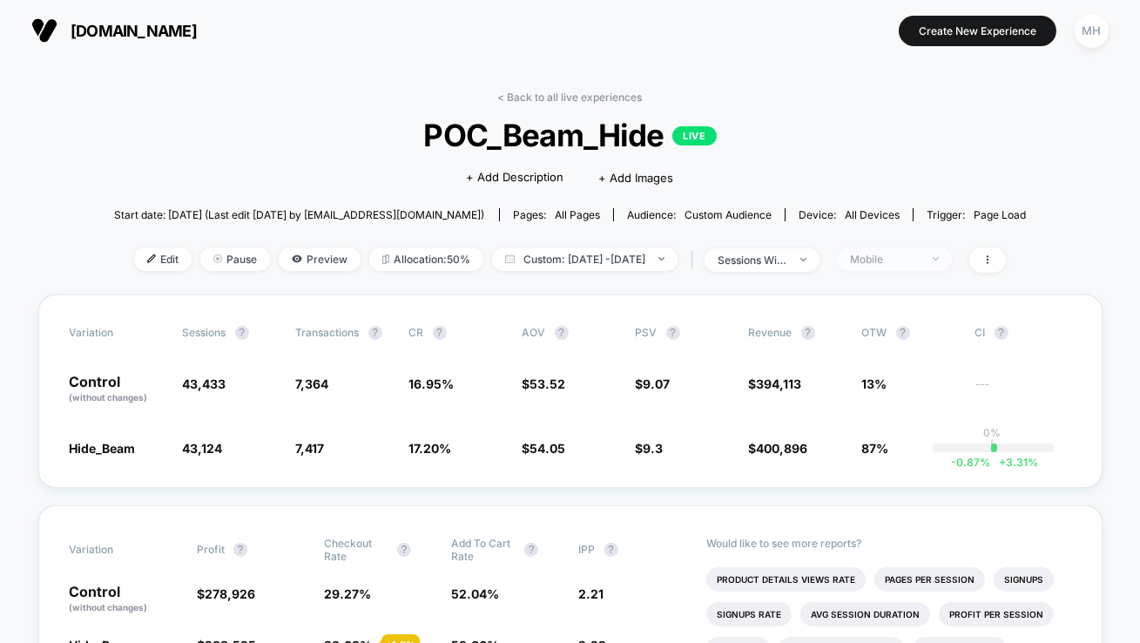
click at [920, 258] on div "Mobile" at bounding box center [885, 259] width 70 height 13
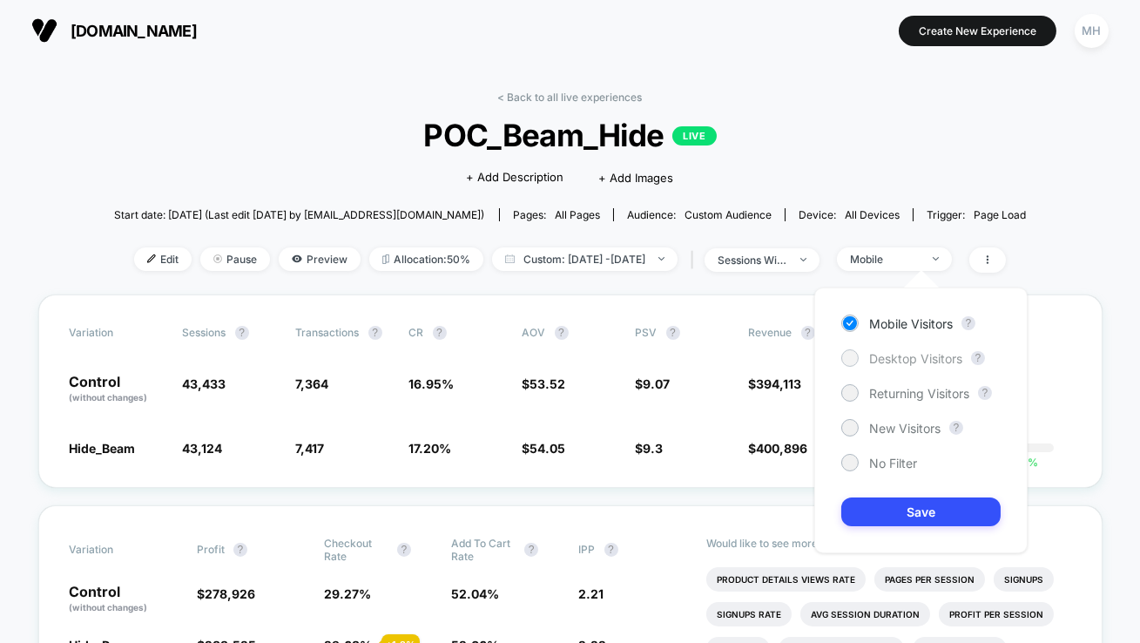
click at [890, 359] on span "Desktop Visitors" at bounding box center [915, 358] width 93 height 15
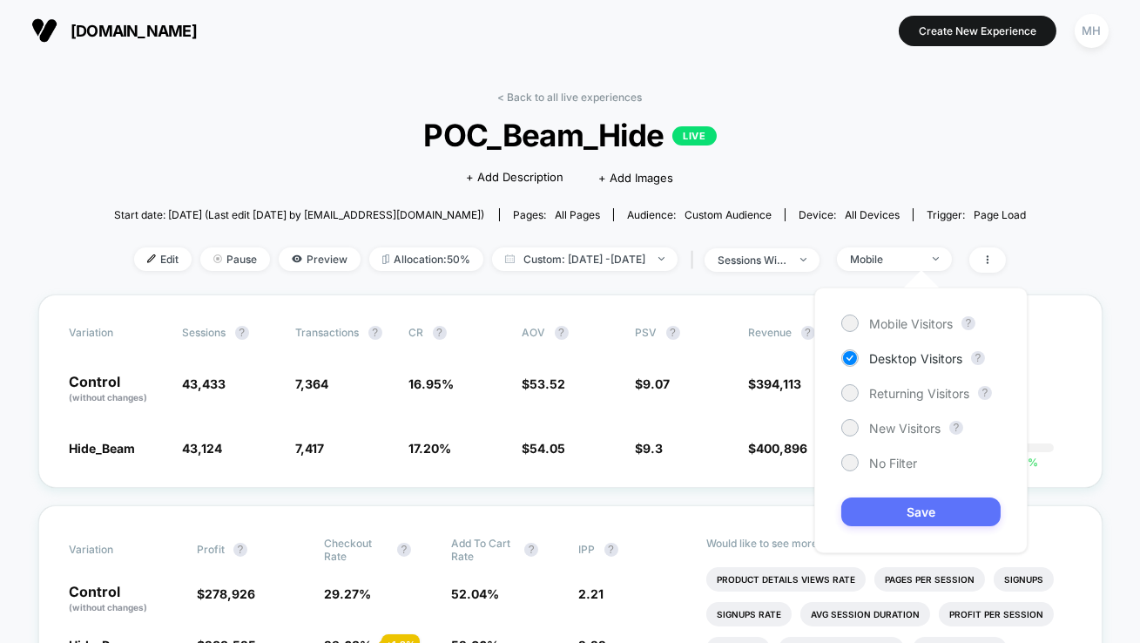
click at [895, 523] on button "Save" at bounding box center [921, 511] width 159 height 29
